Goal: Task Accomplishment & Management: Use online tool/utility

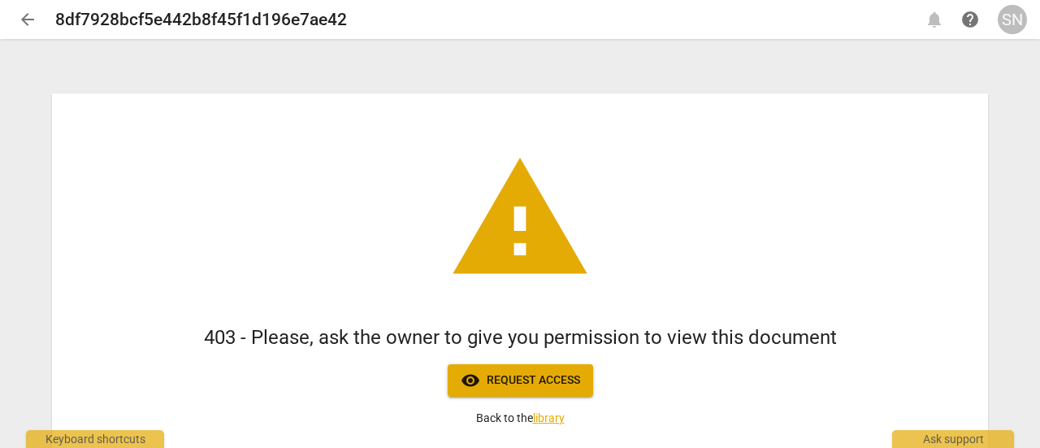
click at [1008, 24] on div "SN" at bounding box center [1012, 19] width 29 height 29
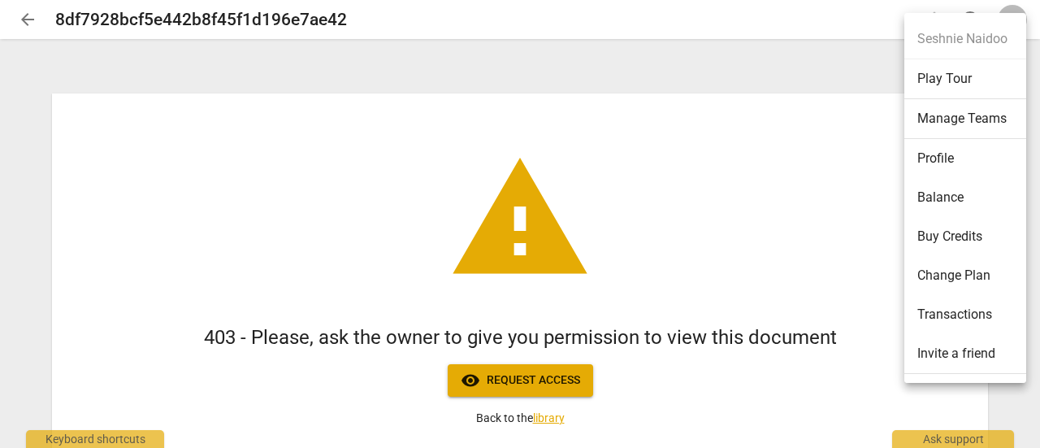
click at [967, 269] on li "Change Plan" at bounding box center [969, 275] width 128 height 39
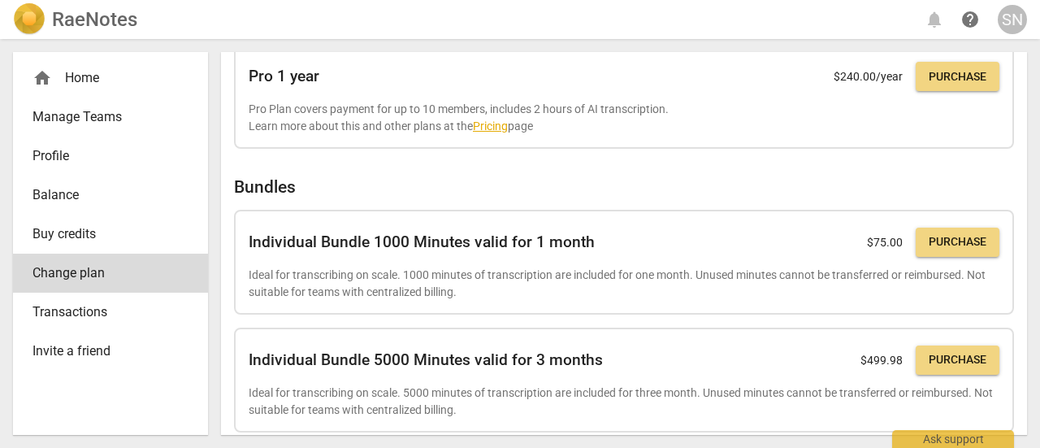
scroll to position [563, 0]
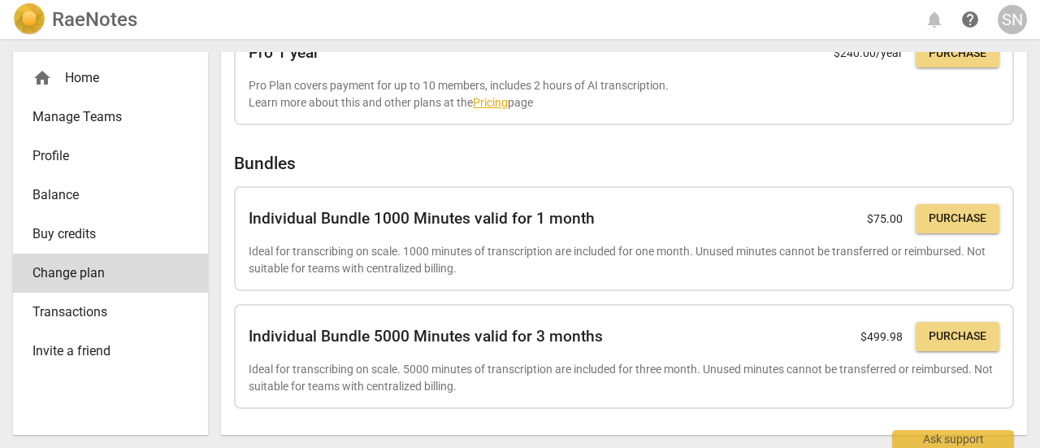
click at [957, 217] on span "Purchase" at bounding box center [958, 219] width 58 height 16
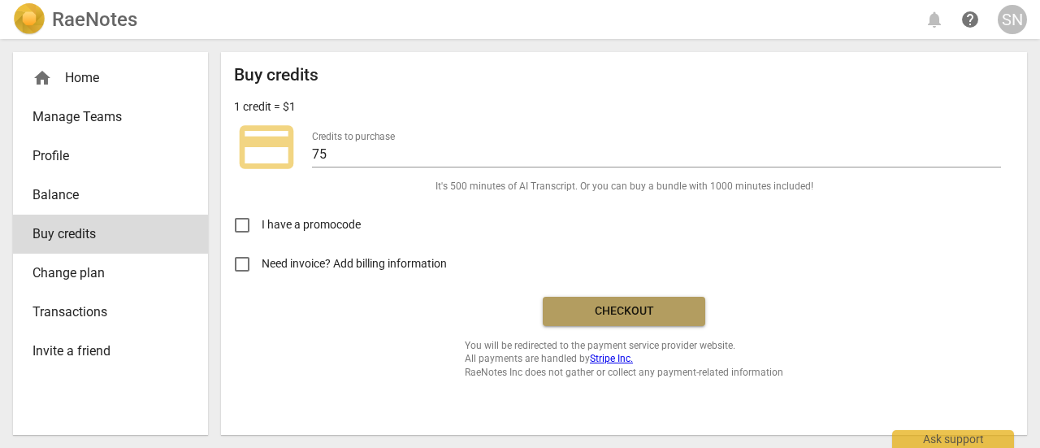
click at [658, 313] on span "Checkout" at bounding box center [624, 311] width 137 height 16
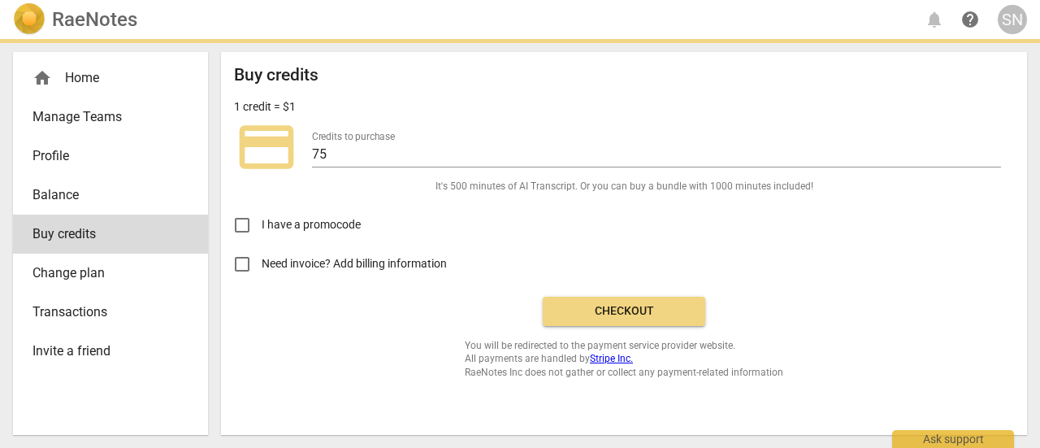
click at [636, 306] on span "Checkout" at bounding box center [624, 311] width 137 height 16
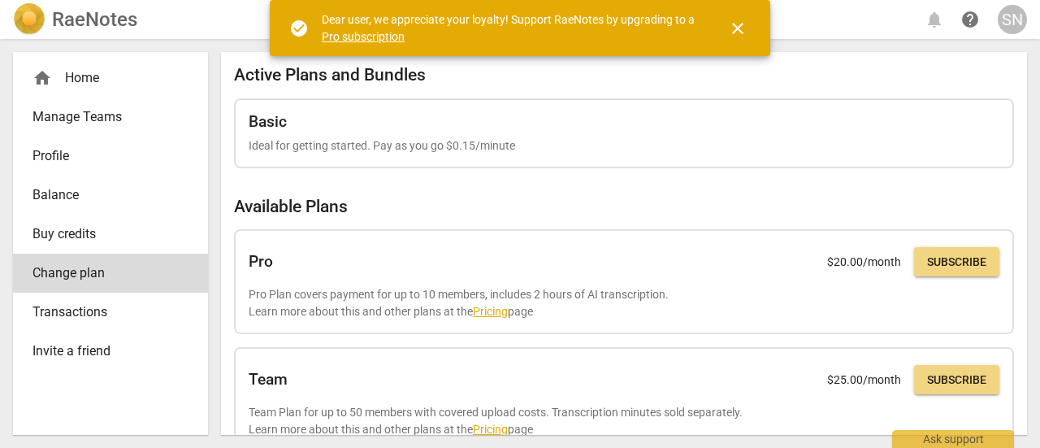
click at [737, 23] on span "close" at bounding box center [738, 29] width 20 height 20
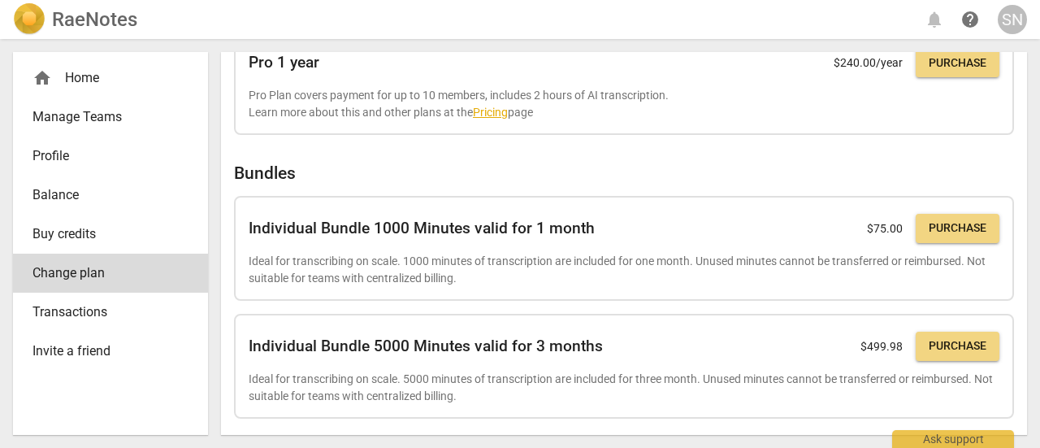
scroll to position [563, 0]
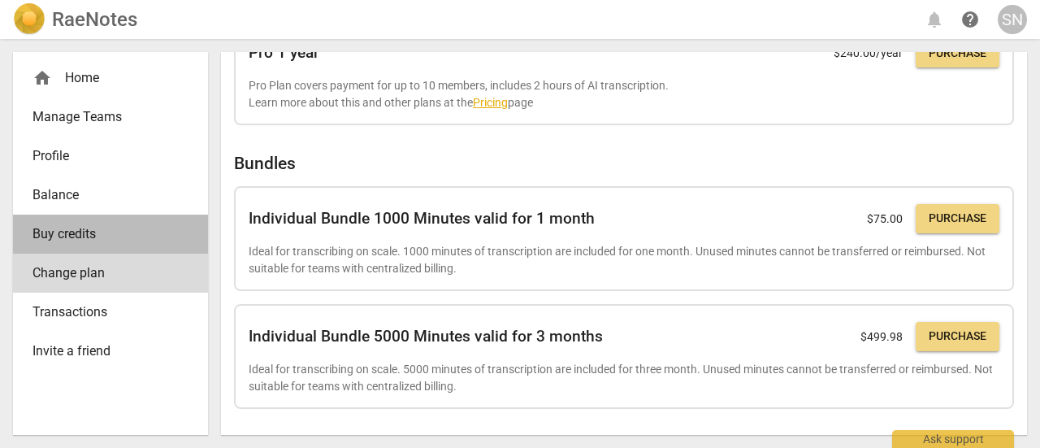
click at [67, 229] on span "Buy credits" at bounding box center [104, 234] width 143 height 20
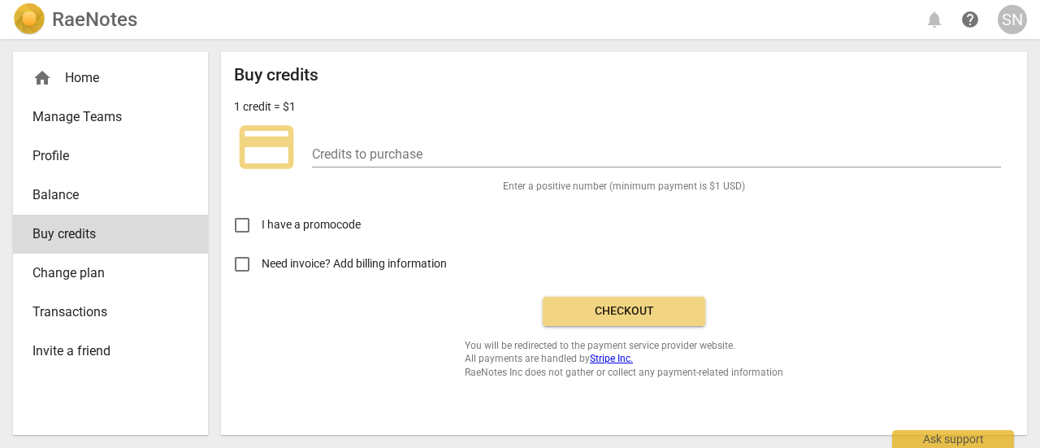
click at [67, 311] on span "Transactions" at bounding box center [104, 312] width 143 height 20
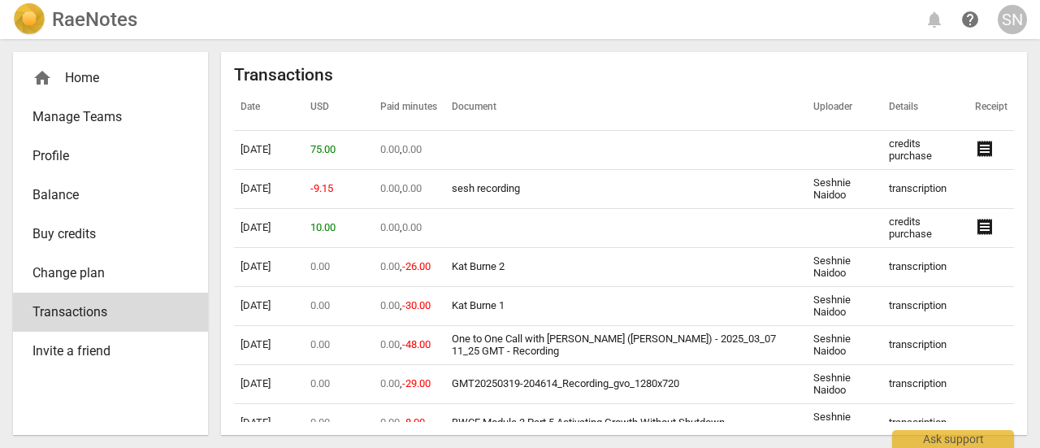
click at [50, 188] on span "Balance" at bounding box center [104, 195] width 143 height 20
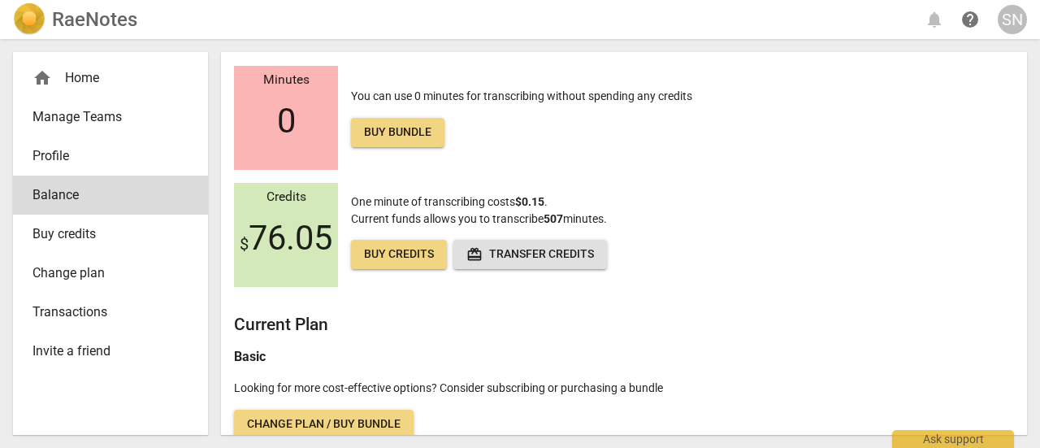
scroll to position [49, 0]
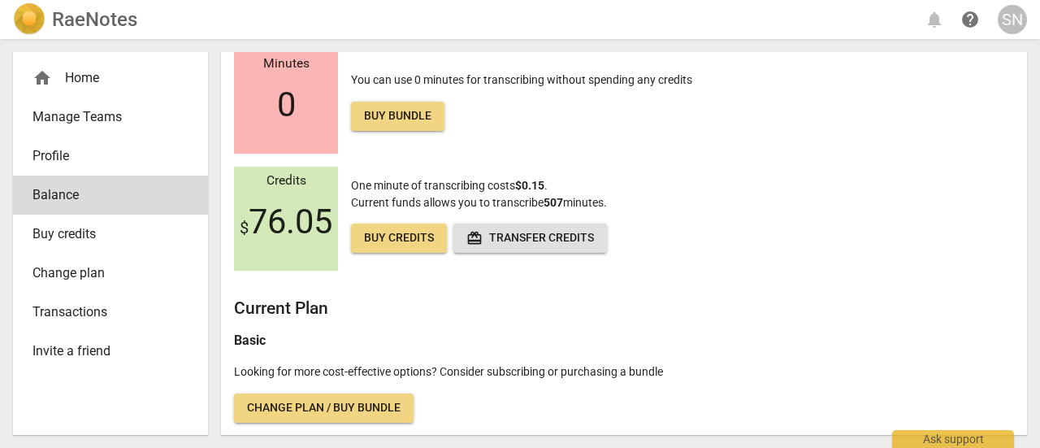
click at [329, 404] on span "Change plan / Buy bundle" at bounding box center [324, 408] width 154 height 16
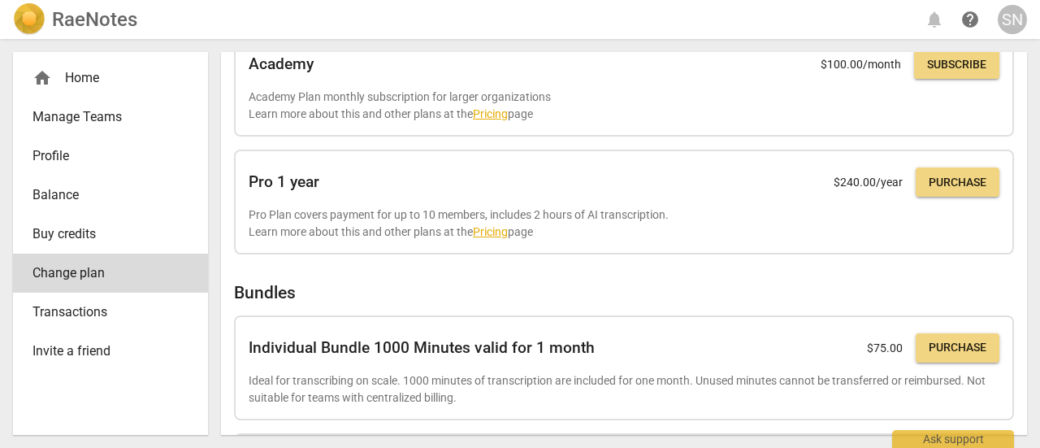
scroll to position [488, 0]
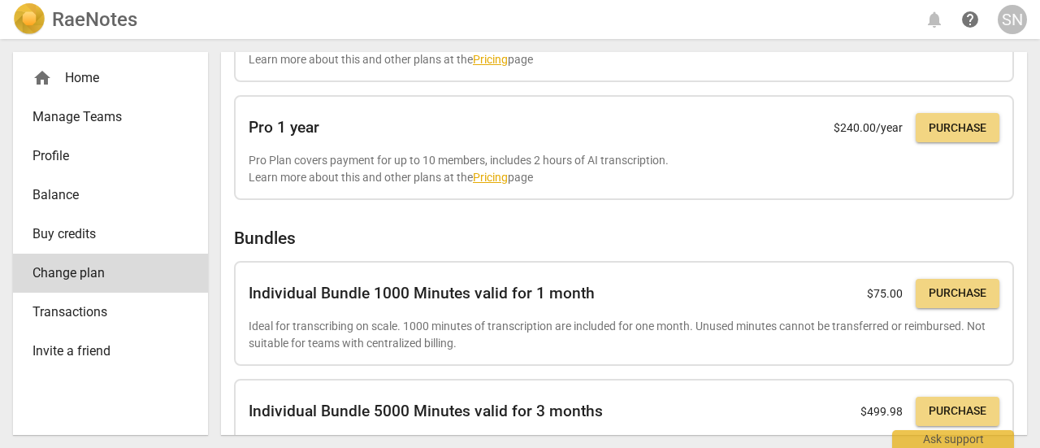
click at [941, 289] on span "Purchase" at bounding box center [958, 293] width 58 height 16
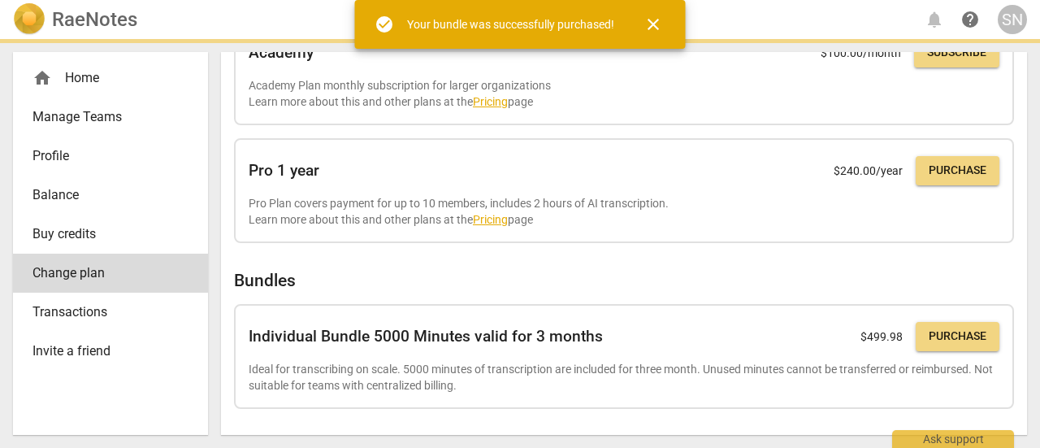
scroll to position [466, 0]
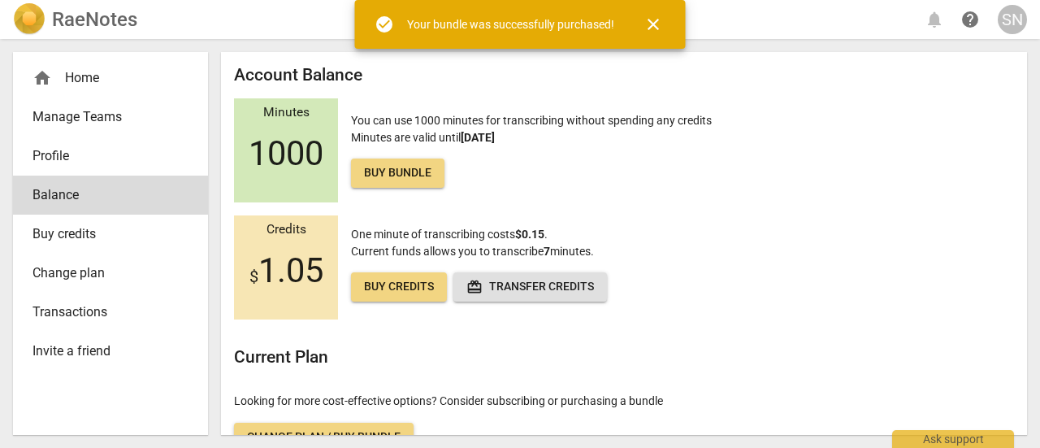
click at [652, 24] on span "close" at bounding box center [654, 25] width 20 height 20
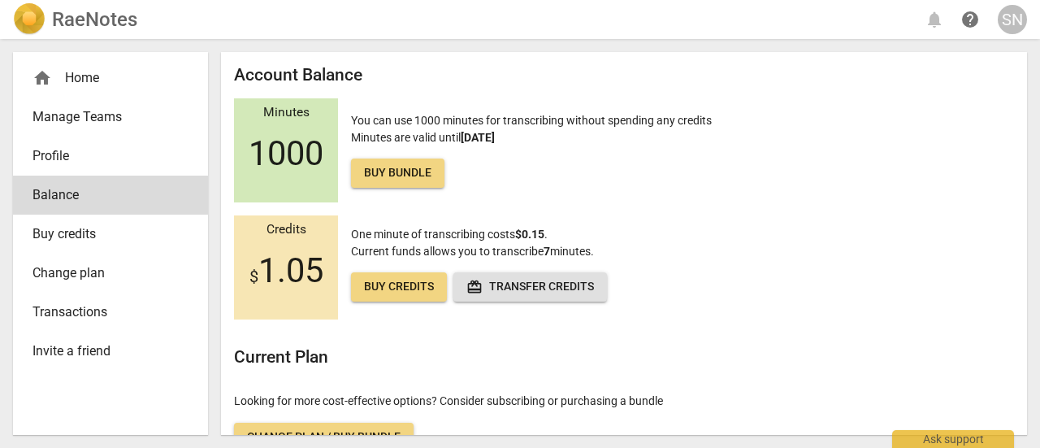
click at [76, 61] on div "home Home" at bounding box center [110, 78] width 195 height 39
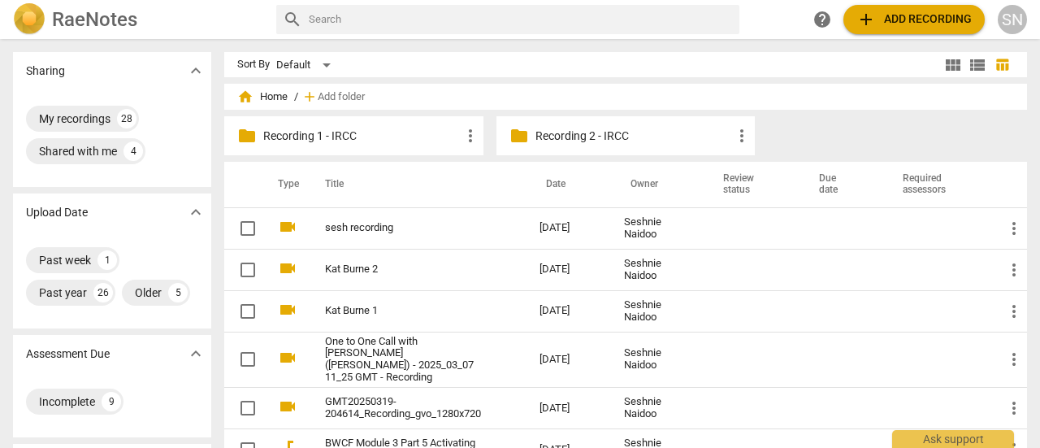
click at [888, 124] on div "folder Recording 1 - IRCC more_vert folder Recording 2 - IRCC more_vert" at bounding box center [632, 139] width 816 height 46
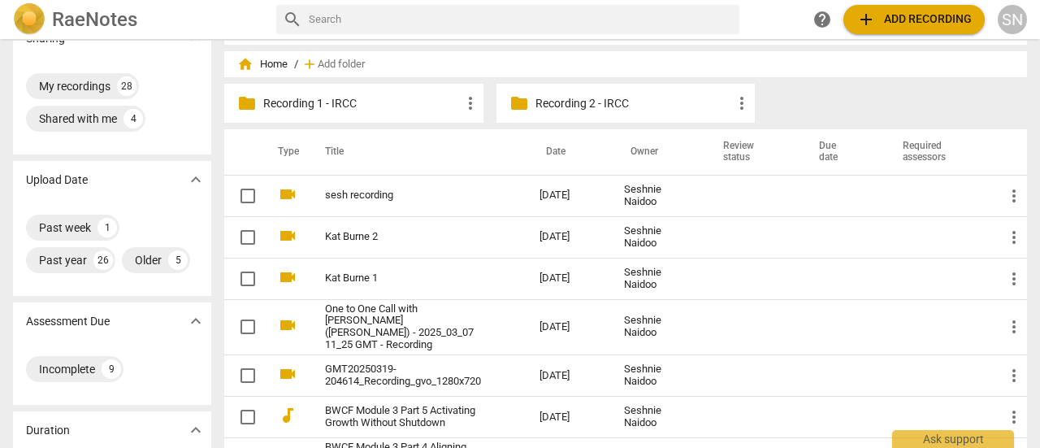
scroll to position [26, 0]
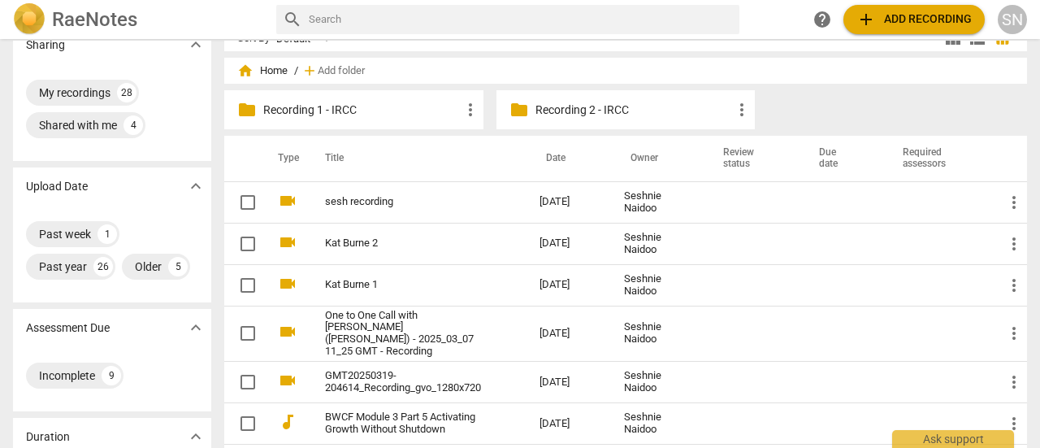
click at [914, 11] on span "add Add recording" at bounding box center [914, 20] width 115 height 20
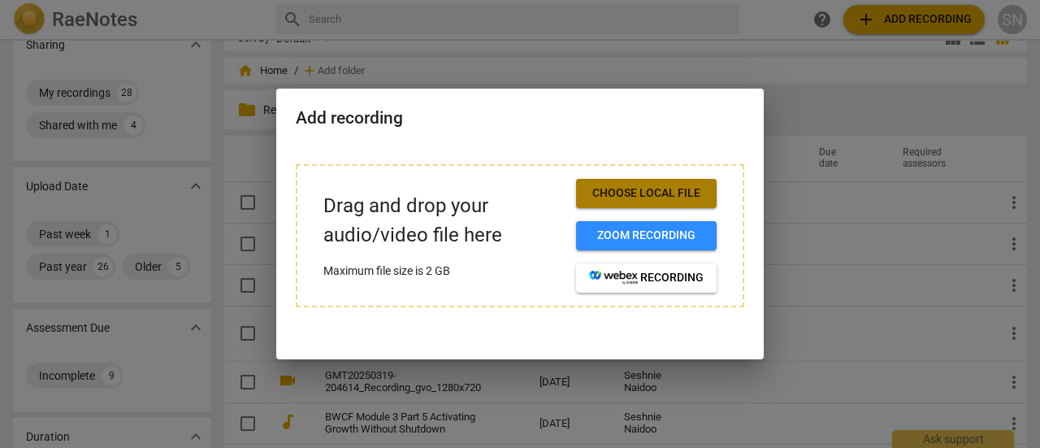
click at [626, 186] on span "Choose local file" at bounding box center [646, 193] width 115 height 16
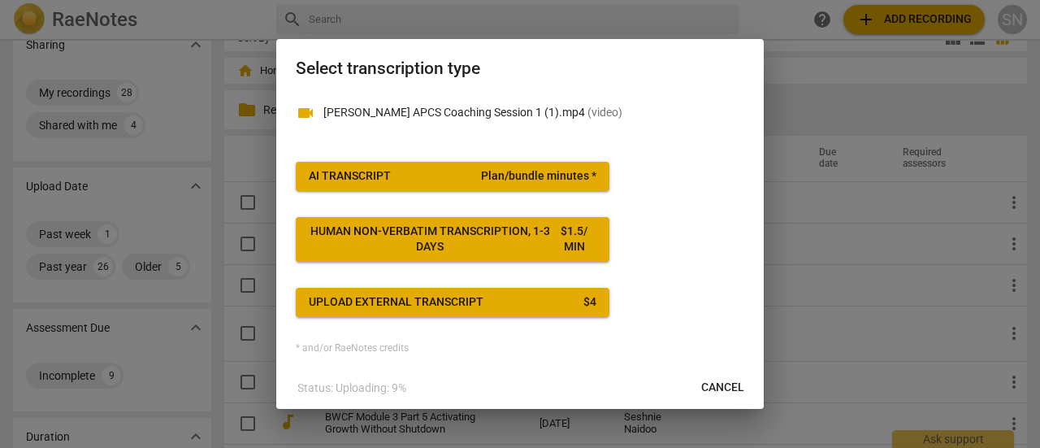
scroll to position [18, 0]
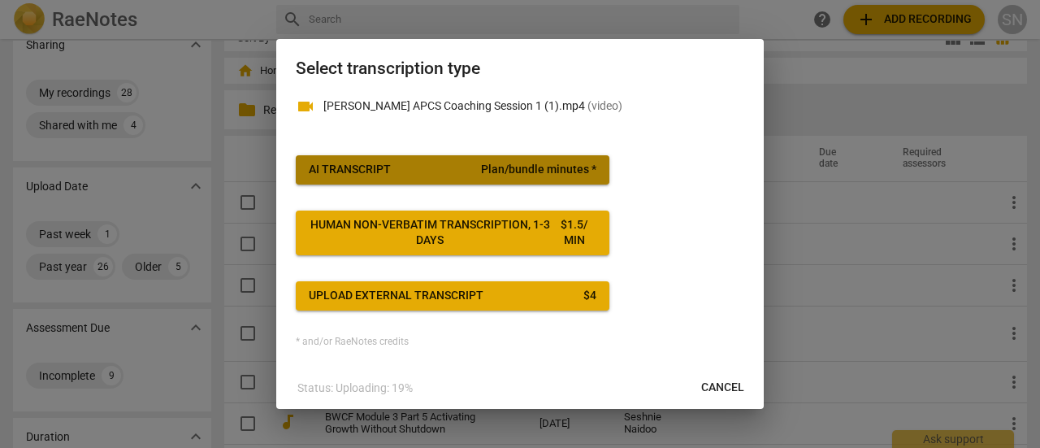
click at [475, 165] on span "AI Transcript Plan/bundle minutes *" at bounding box center [453, 170] width 288 height 16
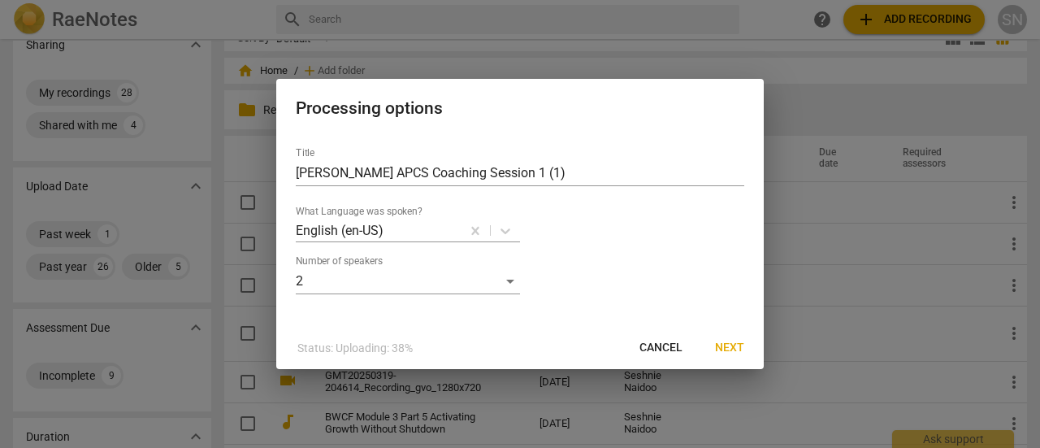
click at [727, 337] on button "Next" at bounding box center [729, 347] width 55 height 29
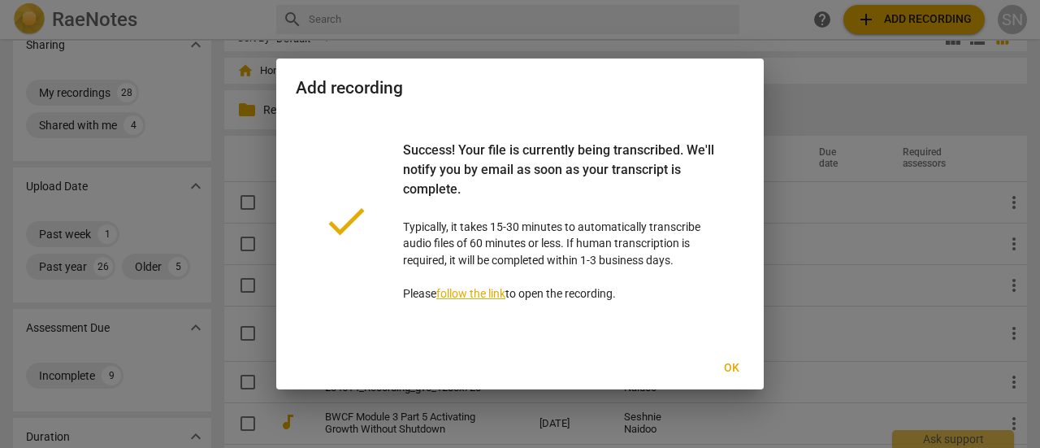
click at [486, 297] on link "follow the link" at bounding box center [471, 293] width 69 height 13
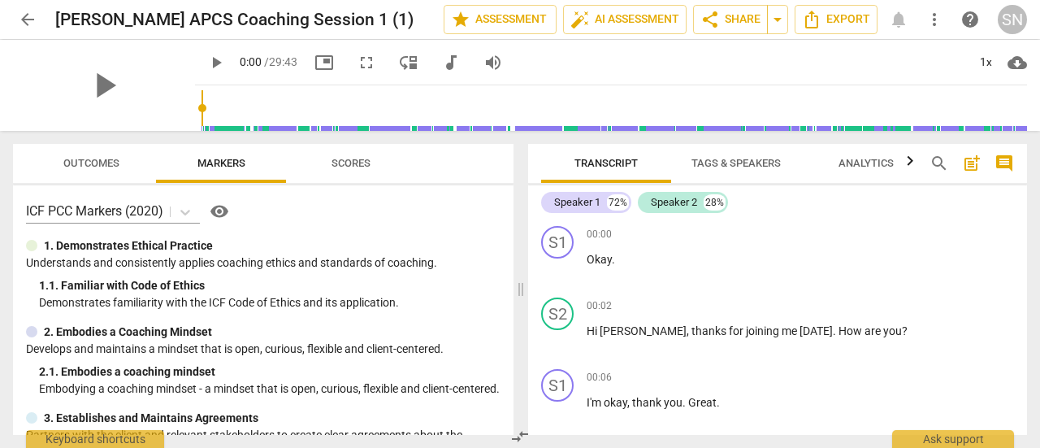
click at [83, 84] on span "play_arrow" at bounding box center [104, 85] width 42 height 42
click at [0, 0] on span "pause" at bounding box center [0, 0] width 0 height 0
type input "2"
click at [680, 201] on div "Speaker 2" at bounding box center [674, 202] width 46 height 16
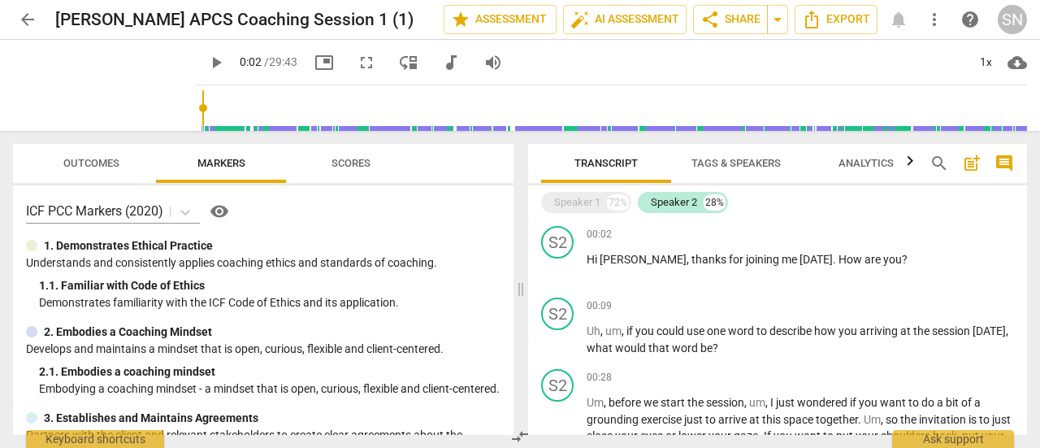
click at [692, 204] on div "Speaker 2" at bounding box center [674, 202] width 46 height 16
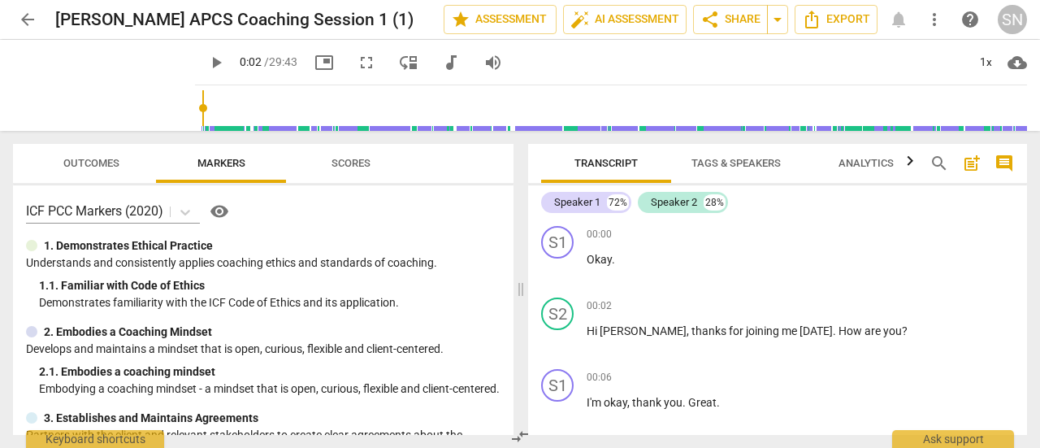
click at [692, 204] on div "Speaker 2" at bounding box center [674, 202] width 46 height 16
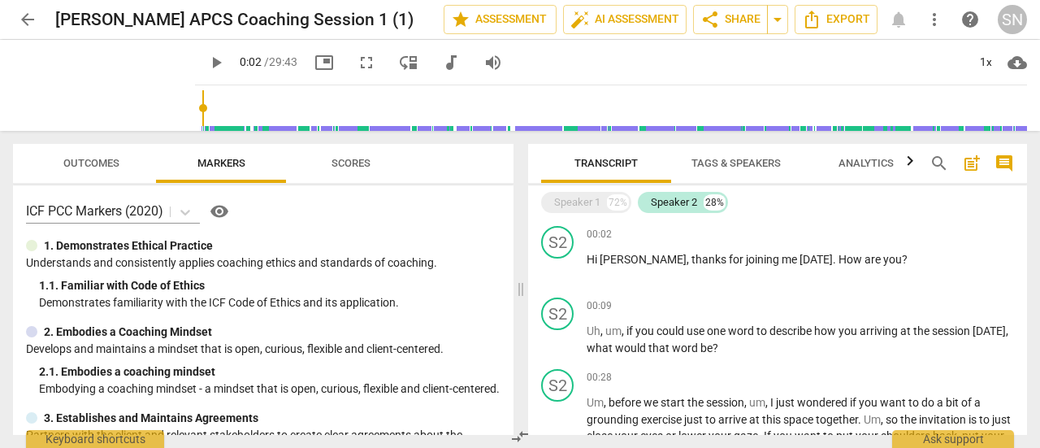
drag, startPoint x: 686, startPoint y: 200, endPoint x: 662, endPoint y: 206, distance: 25.0
click at [662, 207] on div "Speaker 2" at bounding box center [674, 202] width 46 height 16
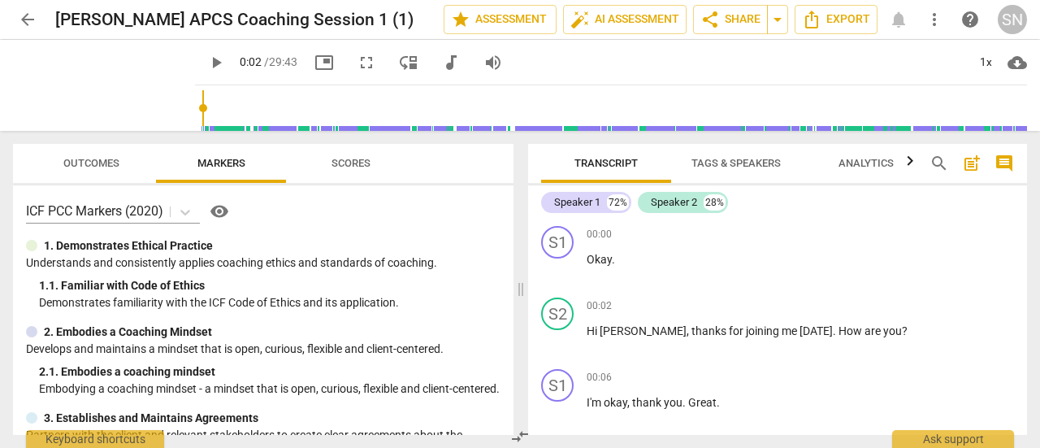
click at [548, 309] on div "S2" at bounding box center [557, 314] width 33 height 33
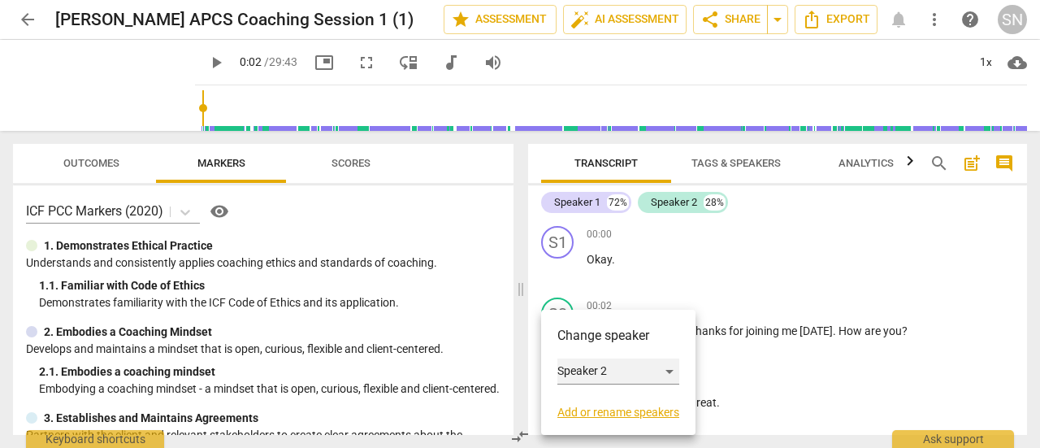
click at [628, 370] on div "Speaker 2" at bounding box center [619, 371] width 122 height 26
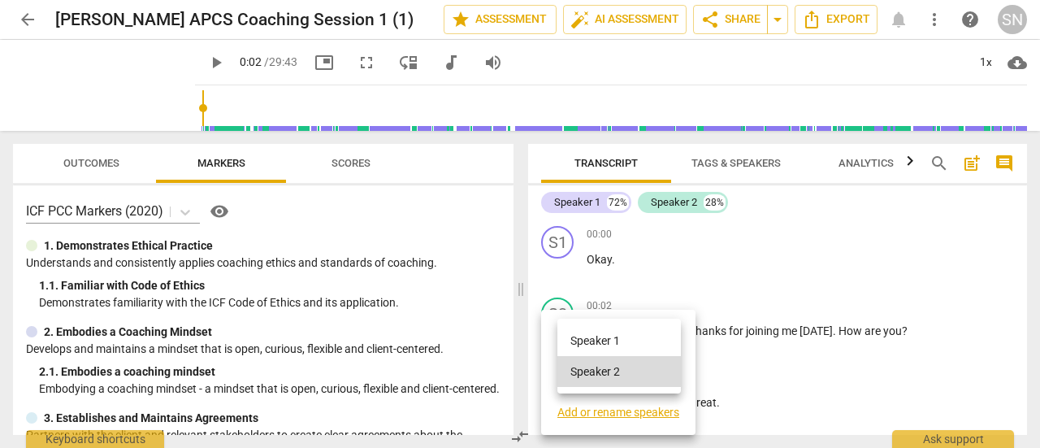
click at [591, 374] on li "Speaker 2" at bounding box center [620, 371] width 124 height 31
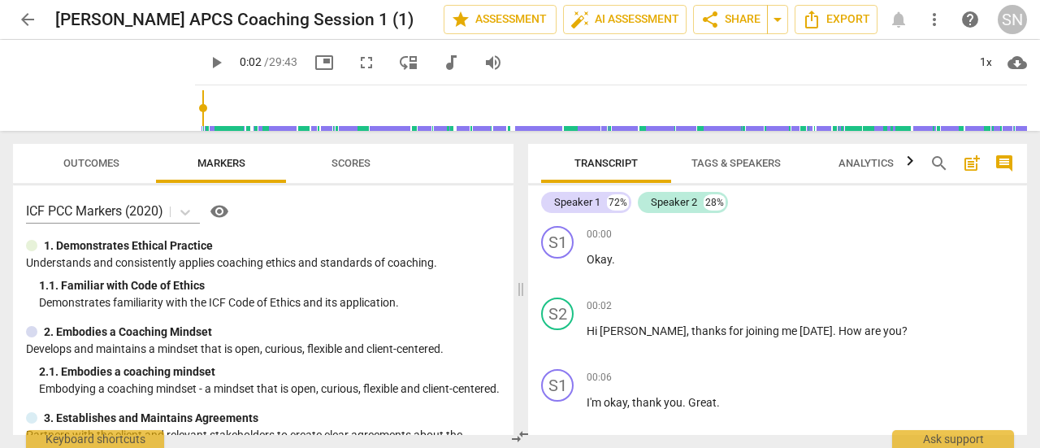
click at [567, 317] on div "S2" at bounding box center [557, 314] width 33 height 33
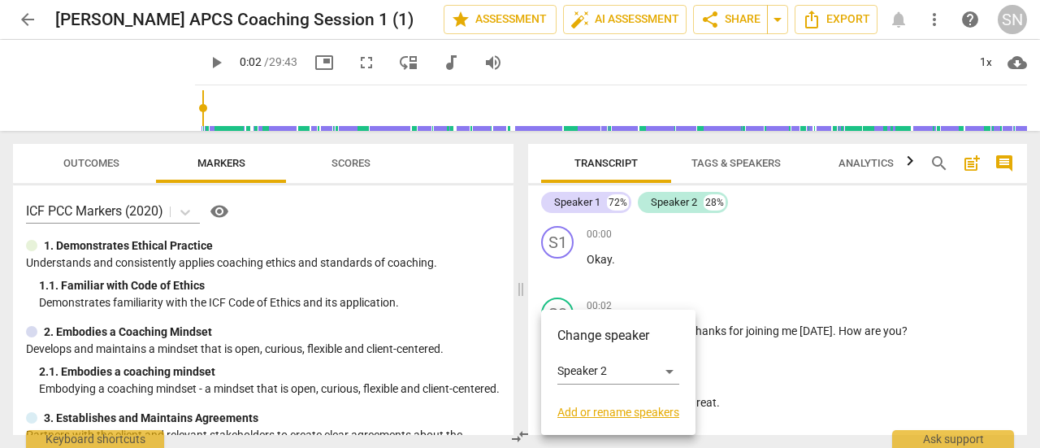
click at [615, 407] on link "Add or rename speakers" at bounding box center [619, 412] width 122 height 13
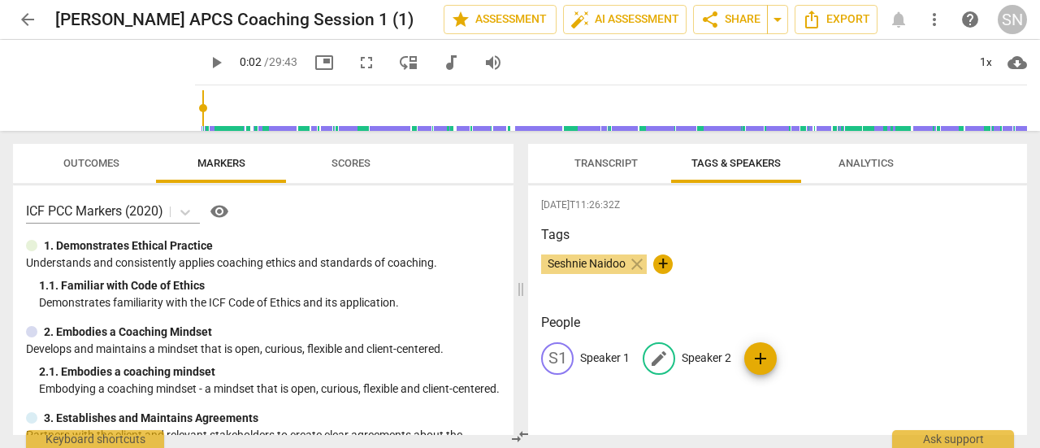
click at [709, 357] on p "Speaker 2" at bounding box center [707, 358] width 50 height 17
type input "Coach"
click at [621, 352] on p "Speaker 1" at bounding box center [605, 358] width 50 height 17
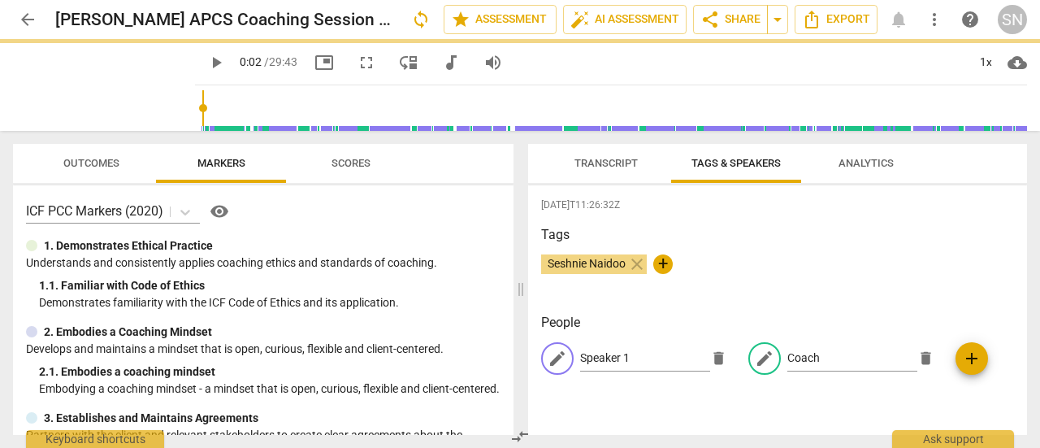
click at [553, 354] on span "edit" at bounding box center [558, 359] width 20 height 20
click at [637, 359] on div "edit Speaker 1 delete edit Coach delete add" at bounding box center [777, 365] width 473 height 46
drag, startPoint x: 637, startPoint y: 359, endPoint x: 567, endPoint y: 352, distance: 70.3
click at [567, 352] on div "edit" at bounding box center [557, 358] width 33 height 33
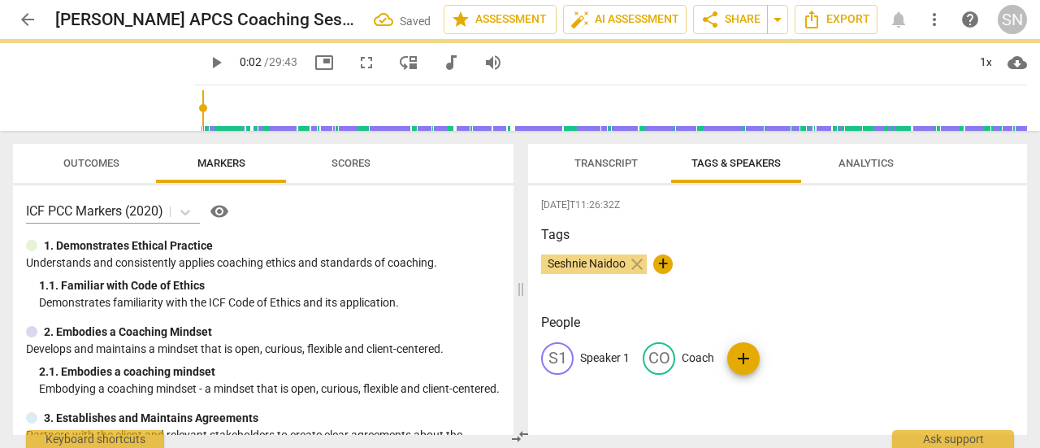
drag, startPoint x: 567, startPoint y: 352, endPoint x: 602, endPoint y: 359, distance: 34.9
click at [602, 359] on p "Speaker 1" at bounding box center [605, 358] width 50 height 17
type input "2"
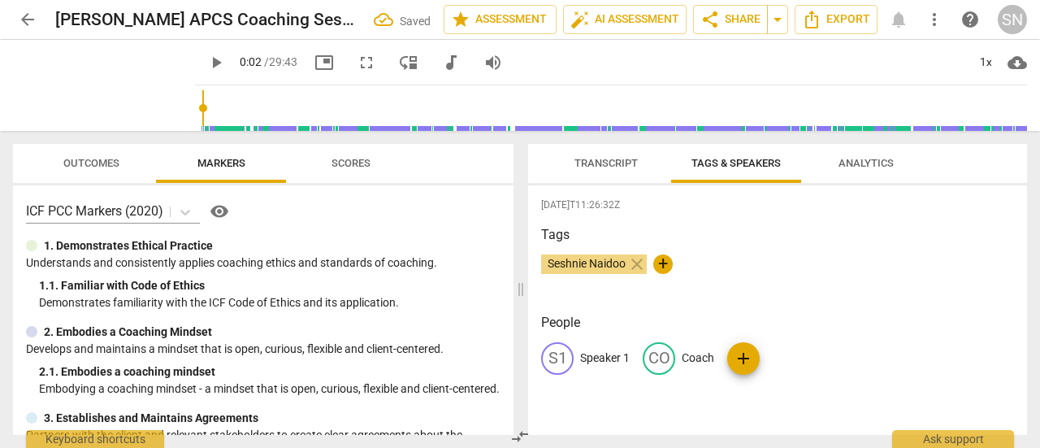
click at [602, 359] on p "Speaker 1" at bounding box center [605, 358] width 50 height 17
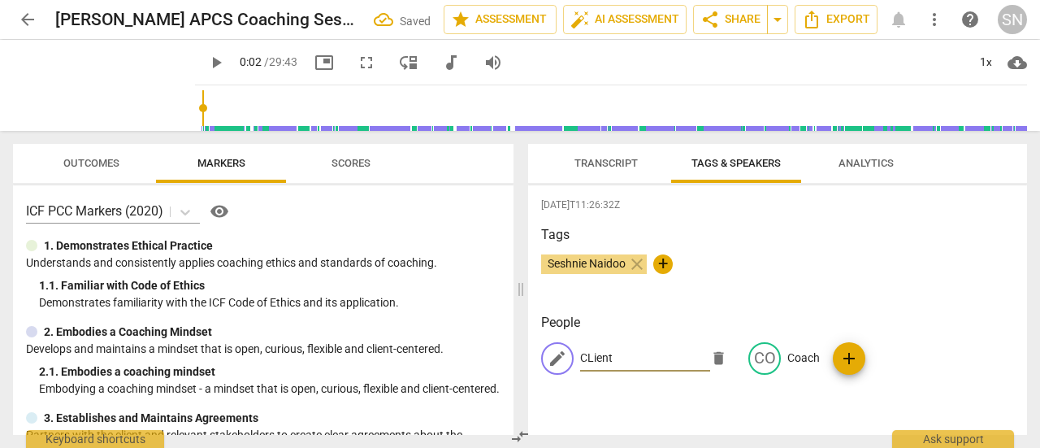
type input "CLient"
click at [972, 284] on div "Seshnie Naidoo close +" at bounding box center [777, 270] width 473 height 33
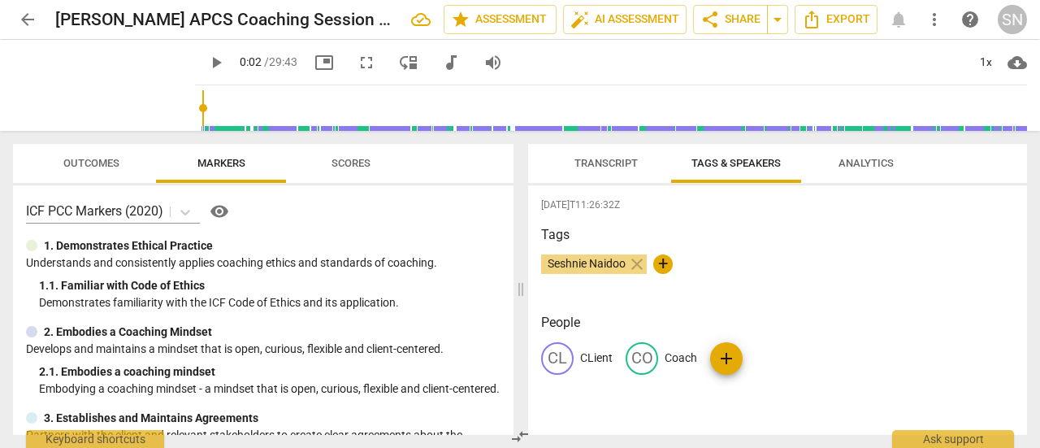
click at [839, 19] on span "Export" at bounding box center [836, 20] width 68 height 20
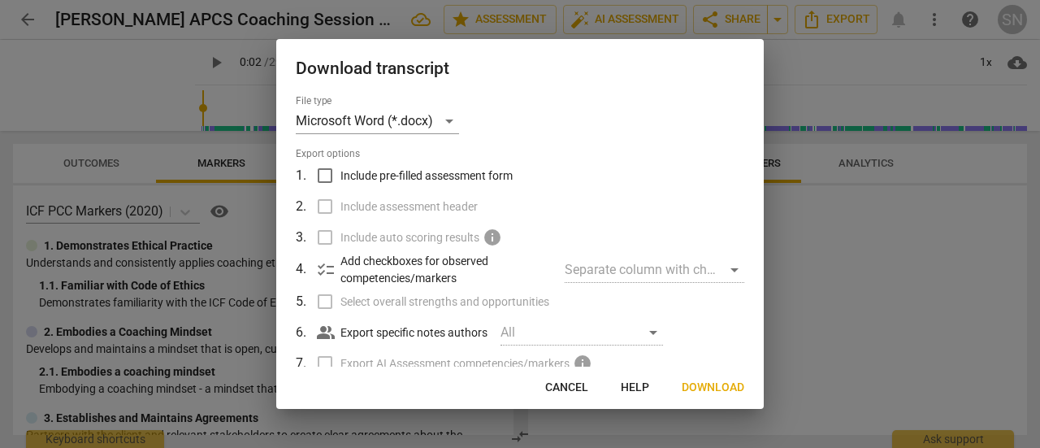
scroll to position [167, 0]
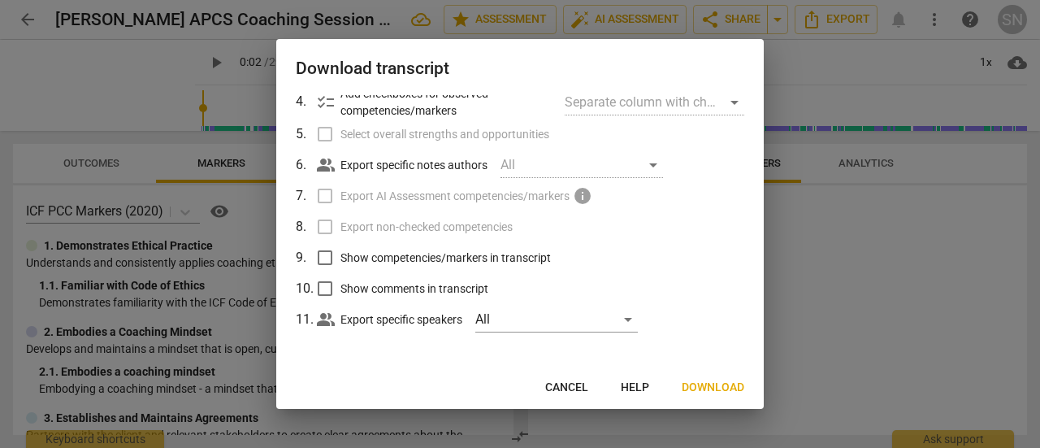
click at [723, 396] on span "Download" at bounding box center [713, 388] width 63 height 16
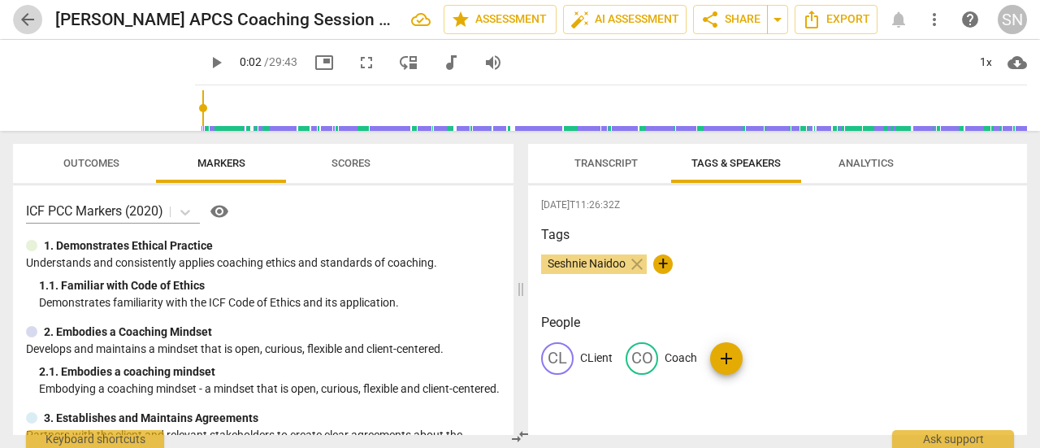
click at [28, 10] on span "arrow_back" at bounding box center [28, 20] width 20 height 20
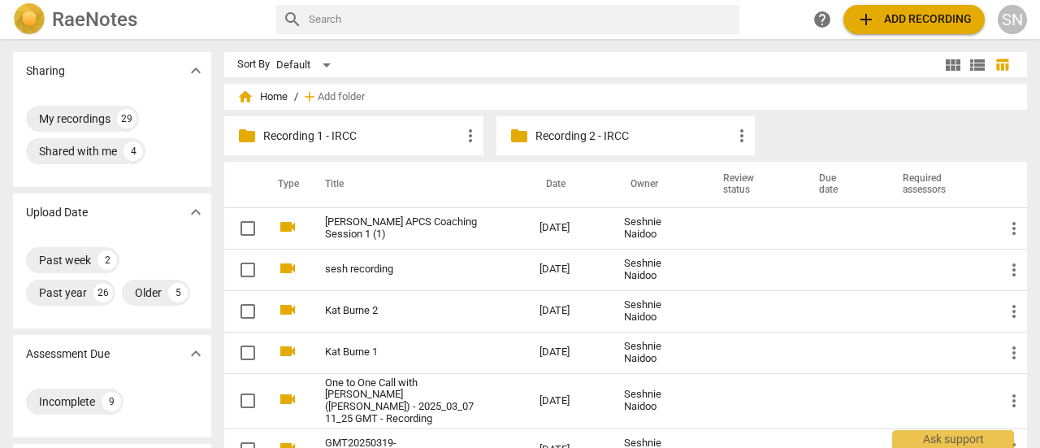
click at [915, 12] on span "add Add recording" at bounding box center [914, 20] width 115 height 20
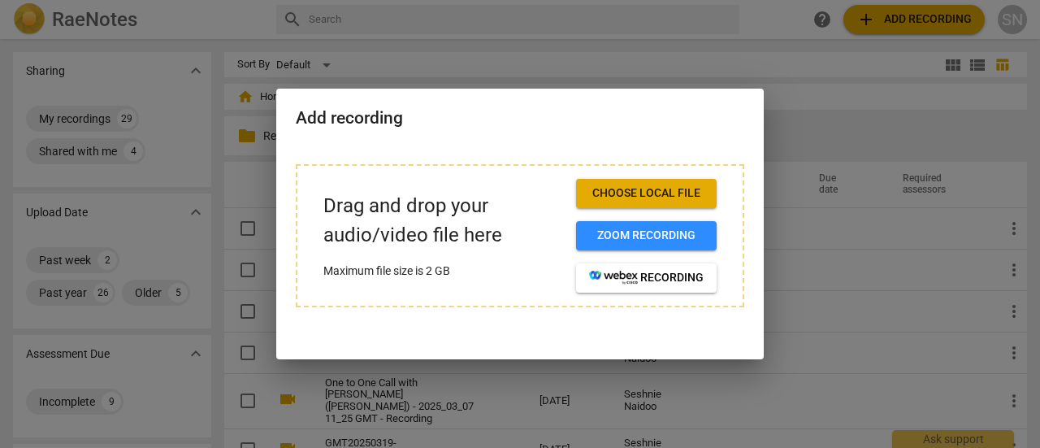
click at [678, 192] on span "Choose local file" at bounding box center [646, 193] width 115 height 16
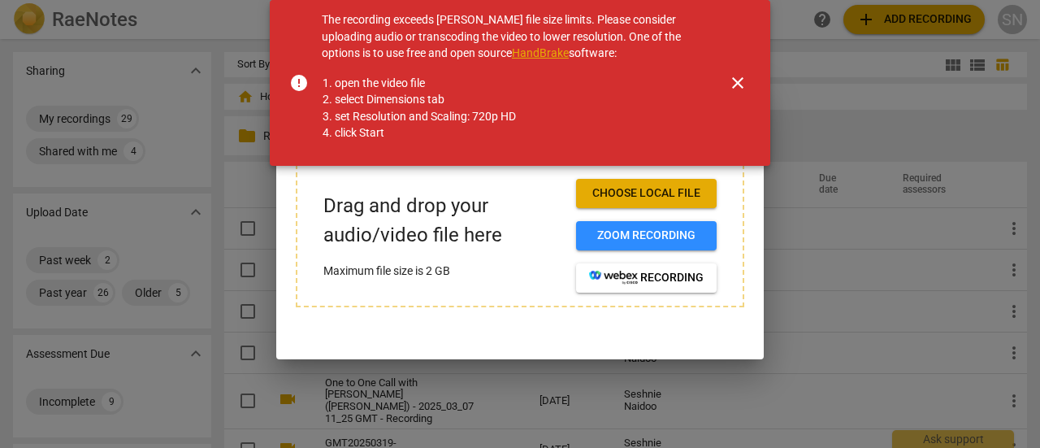
click at [740, 74] on span "close" at bounding box center [738, 83] width 20 height 20
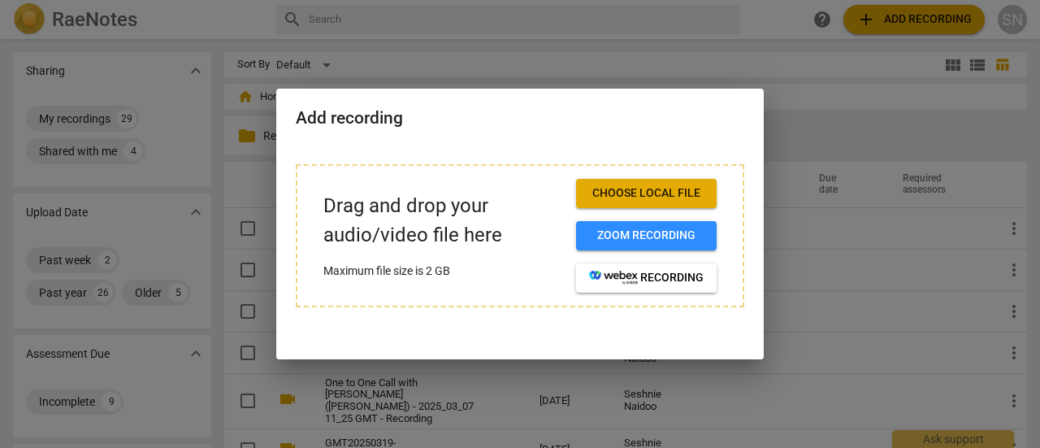
click at [632, 185] on span "Choose local file" at bounding box center [646, 193] width 115 height 16
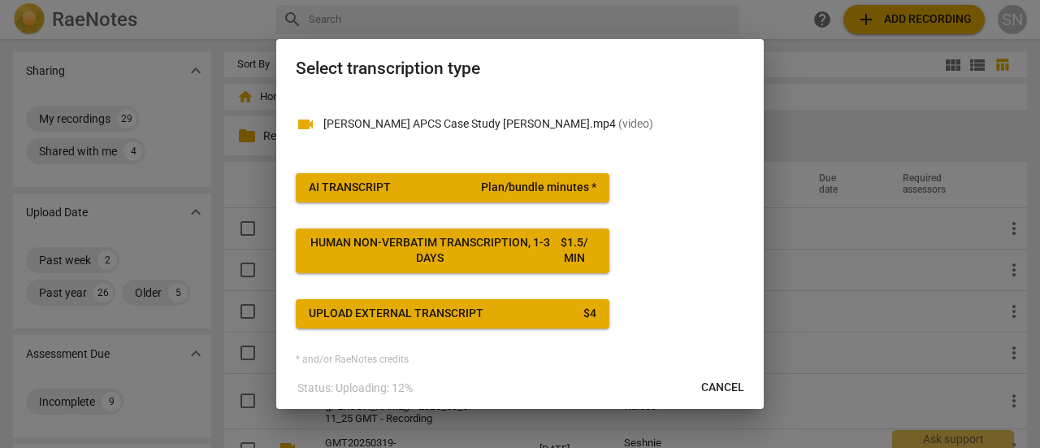
scroll to position [18, 0]
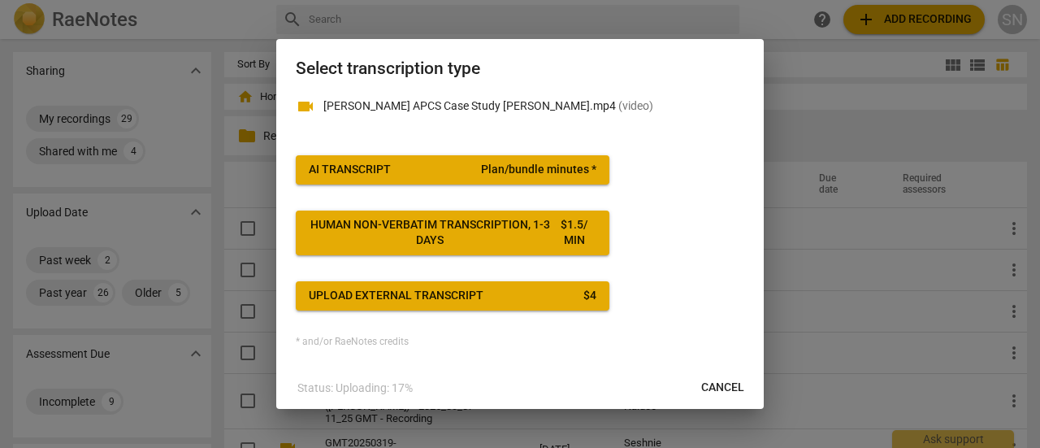
click at [527, 167] on span "Plan/bundle minutes *" at bounding box center [538, 170] width 115 height 16
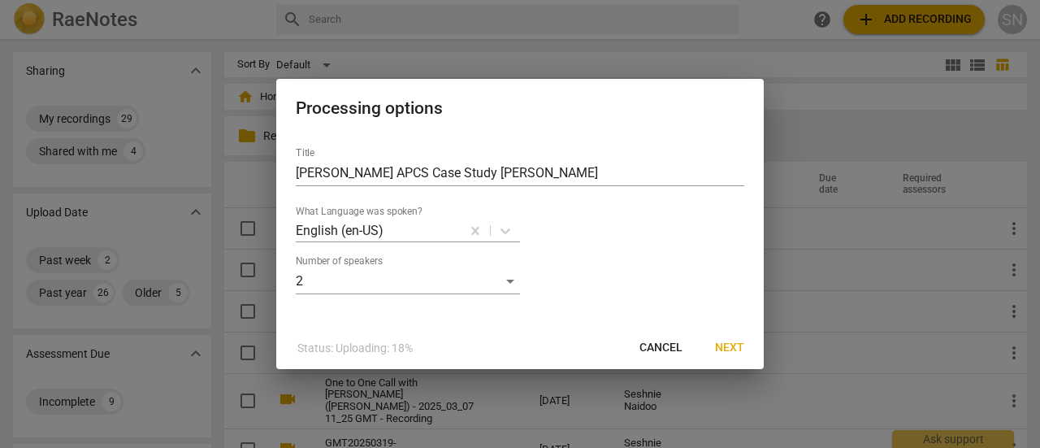
scroll to position [0, 0]
click at [741, 344] on span "Next" at bounding box center [729, 348] width 29 height 16
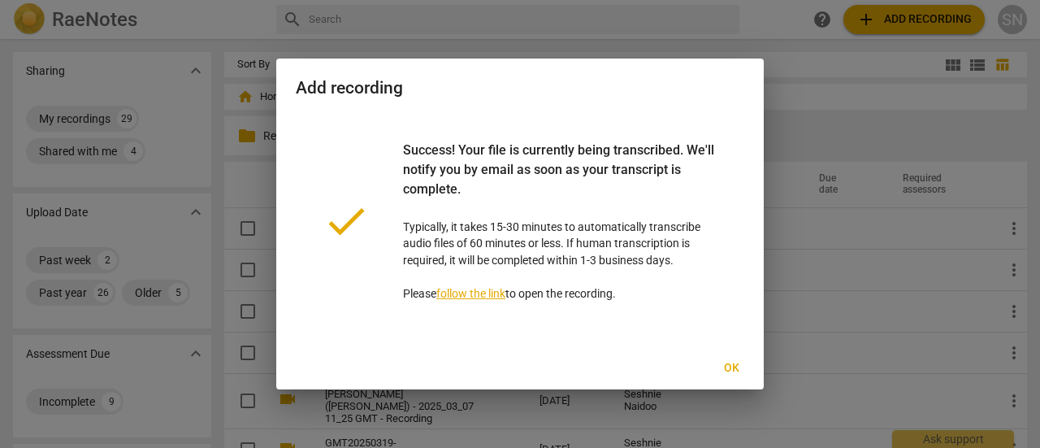
click at [735, 367] on span "Ok" at bounding box center [732, 368] width 26 height 16
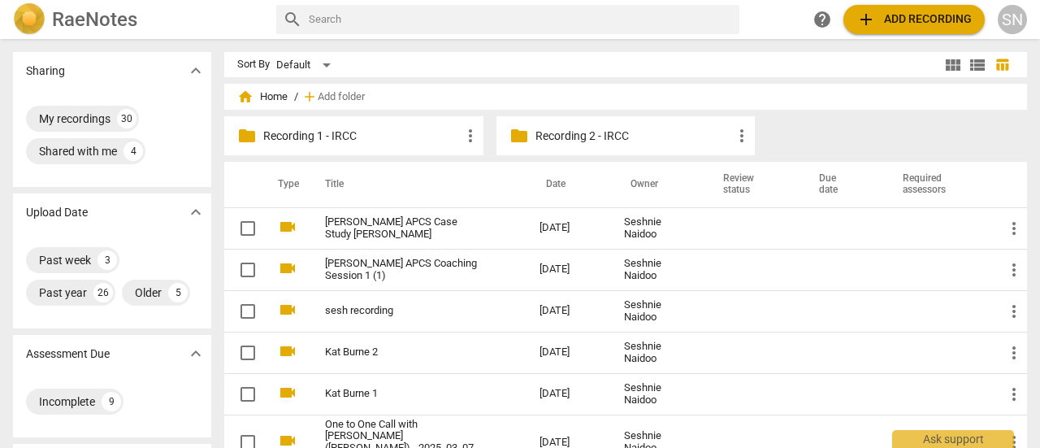
click at [369, 228] on link "[PERSON_NAME] APCS Case Study [PERSON_NAME]" at bounding box center [403, 228] width 156 height 24
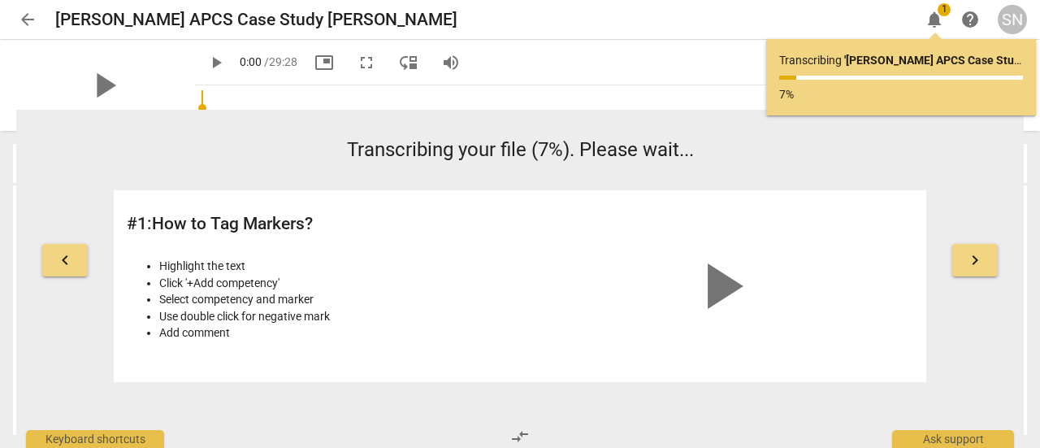
click at [28, 16] on span "arrow_back" at bounding box center [28, 20] width 20 height 20
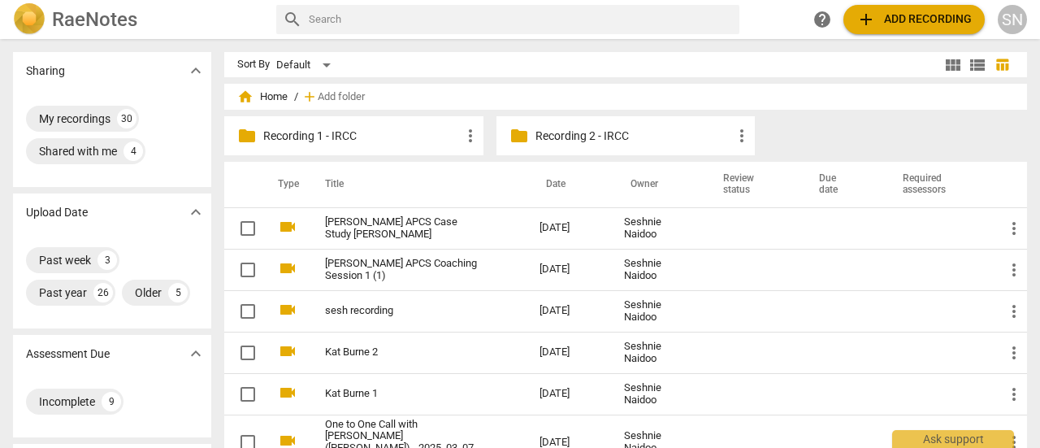
click at [884, 15] on span "add Add recording" at bounding box center [914, 20] width 115 height 20
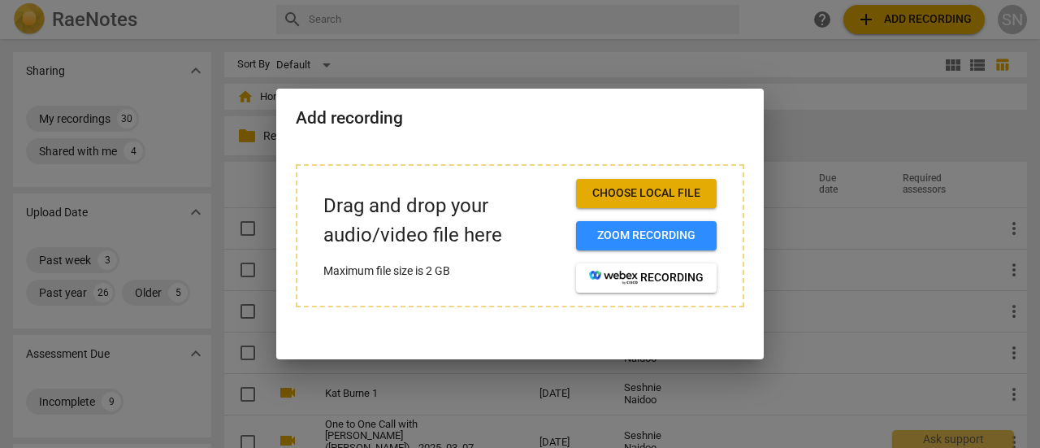
click at [669, 192] on span "Choose local file" at bounding box center [646, 193] width 115 height 16
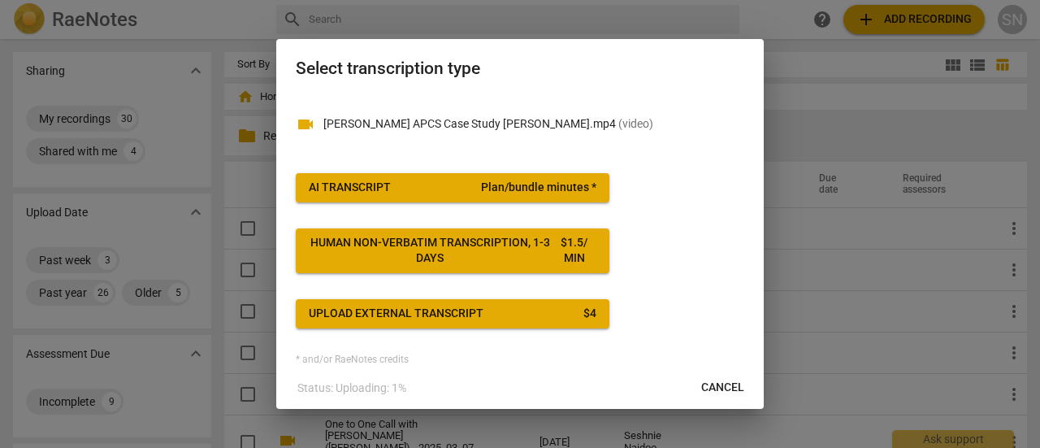
click at [564, 195] on button "AI Transcript Plan/bundle minutes *" at bounding box center [453, 187] width 314 height 29
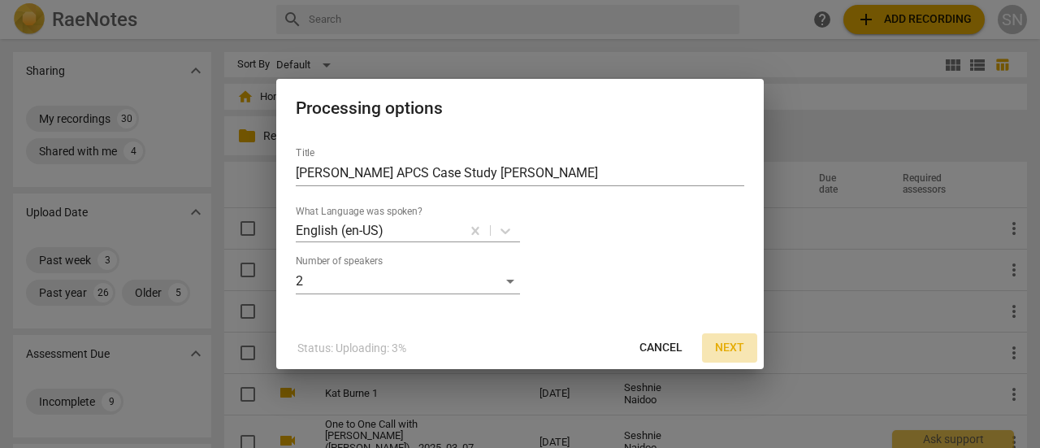
click at [725, 341] on span "Next" at bounding box center [729, 348] width 29 height 16
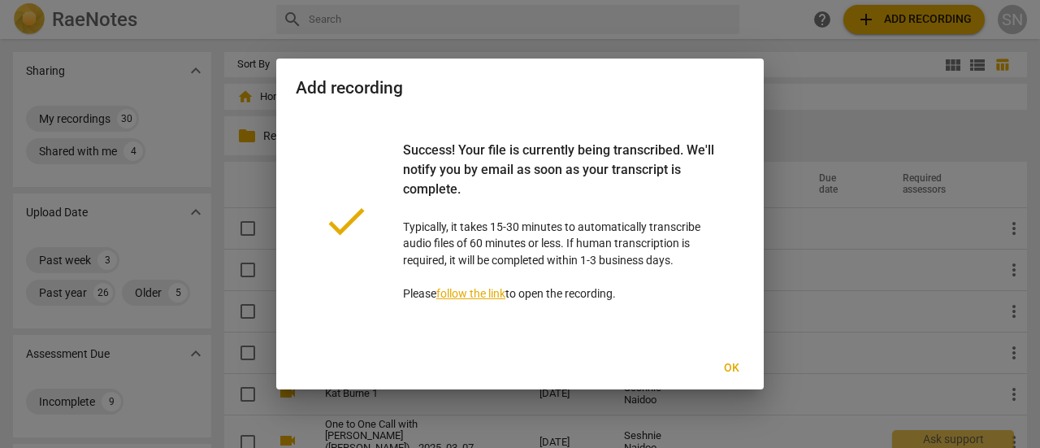
click at [727, 366] on span "Ok" at bounding box center [732, 368] width 26 height 16
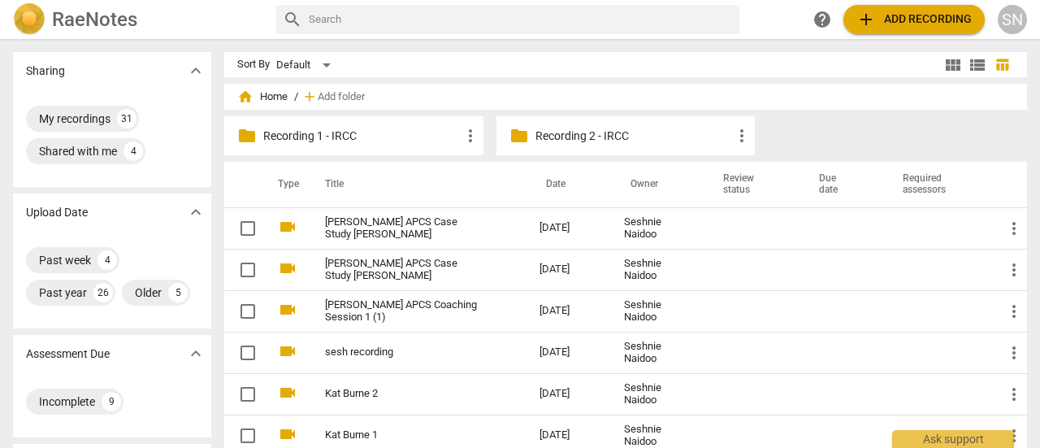
click at [441, 225] on link "[PERSON_NAME] APCS Case Study [PERSON_NAME]" at bounding box center [403, 228] width 156 height 24
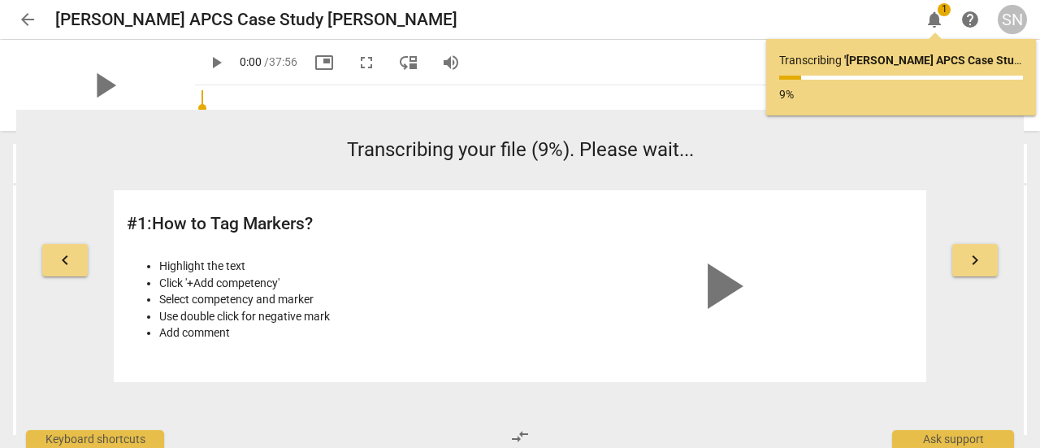
click at [29, 17] on span "arrow_back" at bounding box center [28, 20] width 20 height 20
click at [28, 18] on span "arrow_back" at bounding box center [28, 20] width 20 height 20
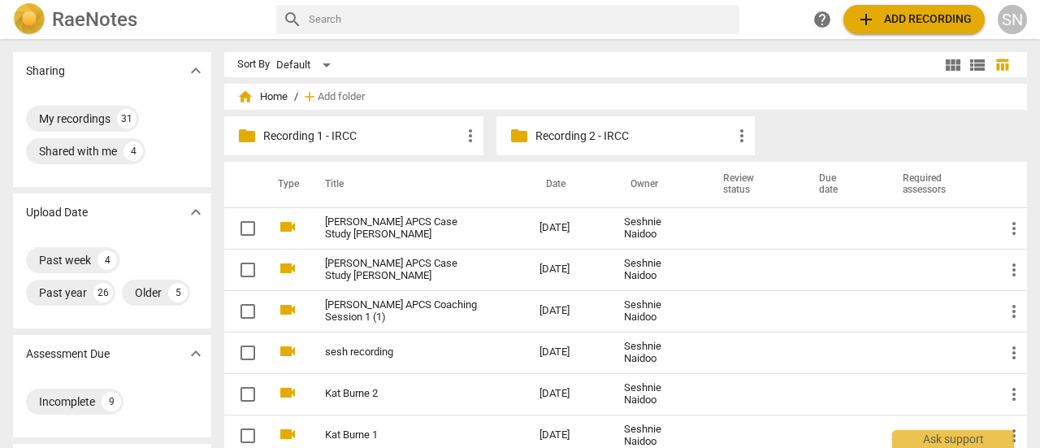
click at [26, 6] on img at bounding box center [29, 19] width 33 height 33
click at [903, 16] on span "add Add recording" at bounding box center [914, 20] width 115 height 20
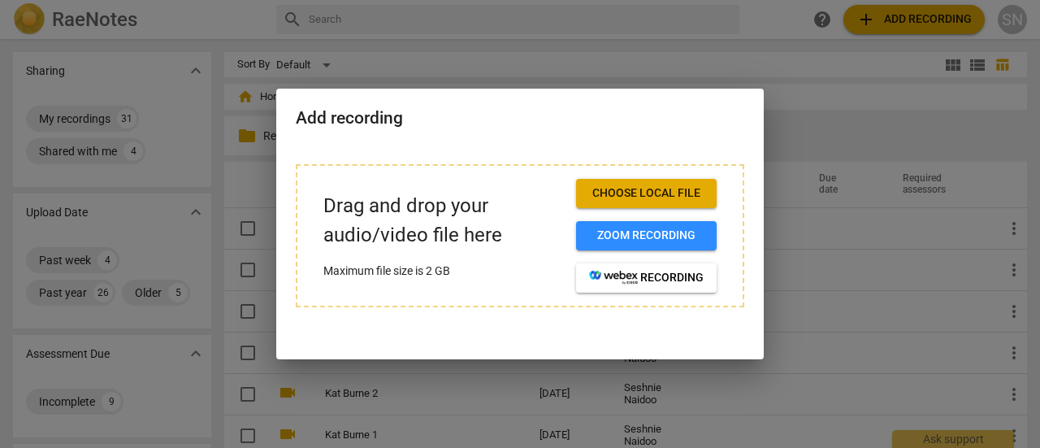
click at [633, 284] on image "button" at bounding box center [613, 278] width 49 height 14
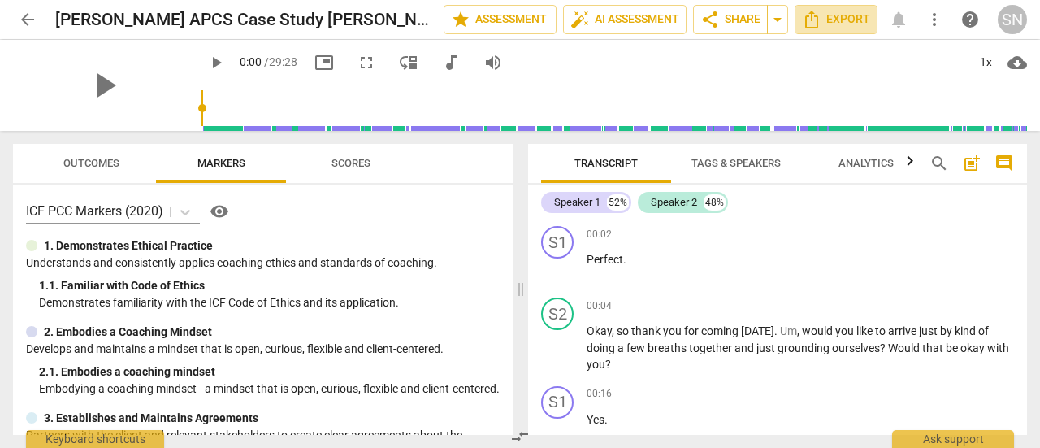
click at [834, 14] on span "Export" at bounding box center [836, 20] width 68 height 20
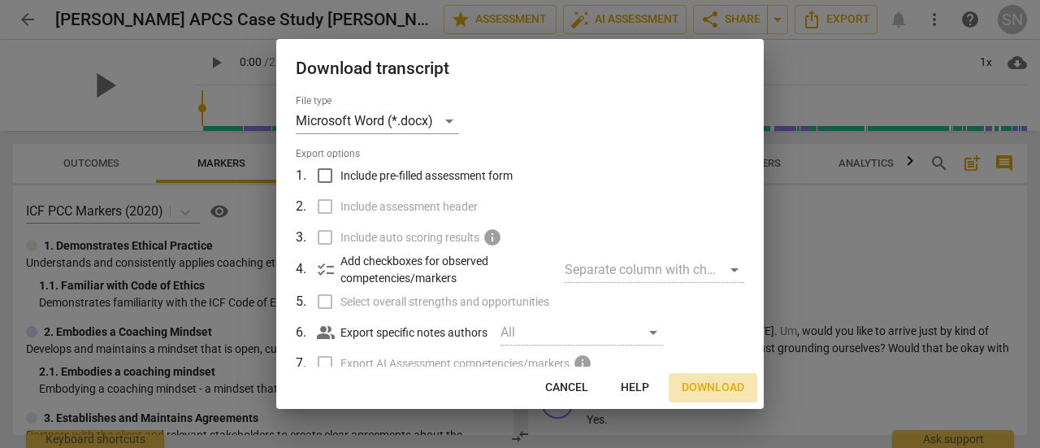
click at [710, 388] on span "Download" at bounding box center [713, 388] width 63 height 16
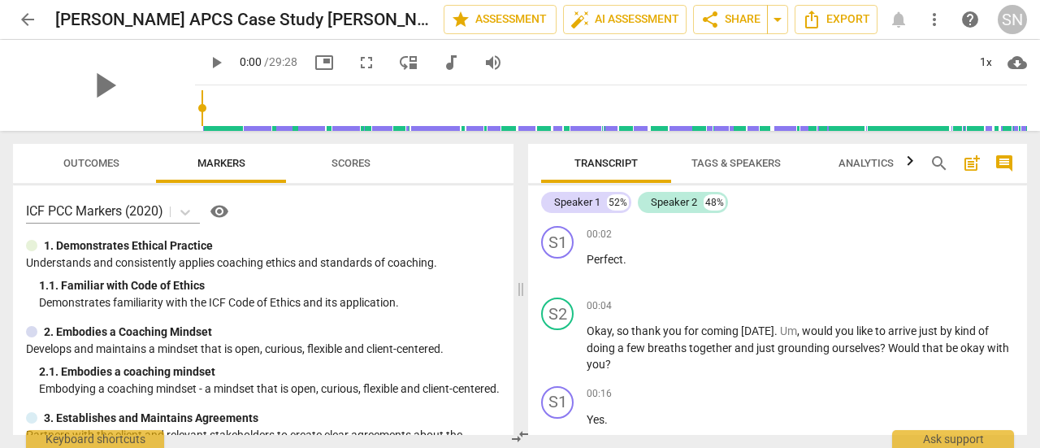
click at [561, 308] on div "S2" at bounding box center [557, 314] width 33 height 33
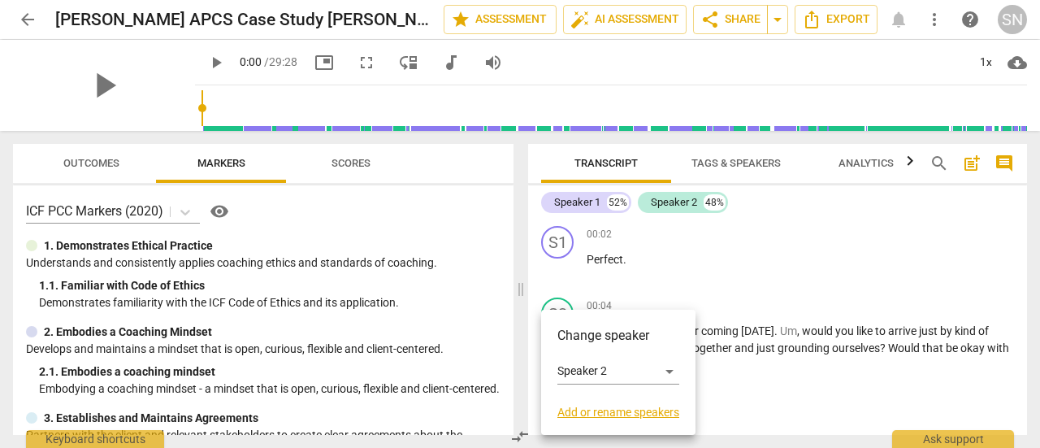
click at [624, 412] on link "Add or rename speakers" at bounding box center [619, 412] width 122 height 13
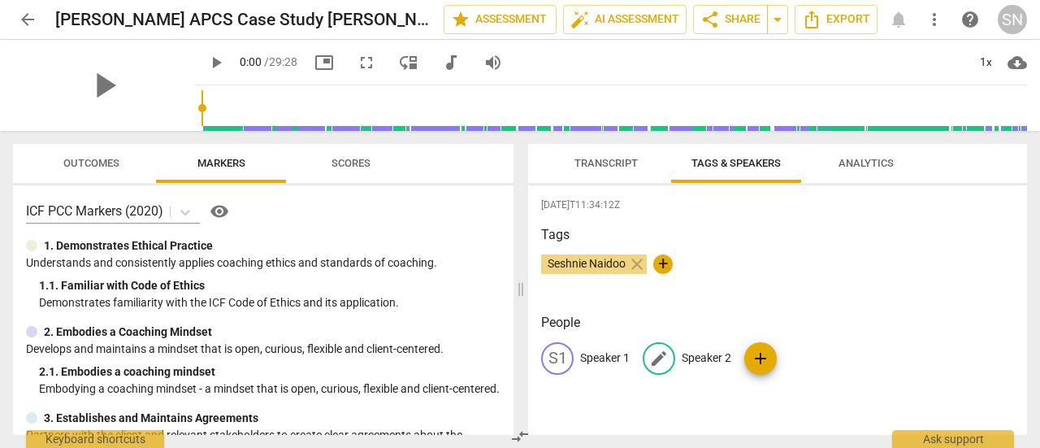
click at [664, 358] on span "edit" at bounding box center [659, 359] width 20 height 20
type input "Coach"
click at [554, 358] on span "edit" at bounding box center [558, 359] width 20 height 20
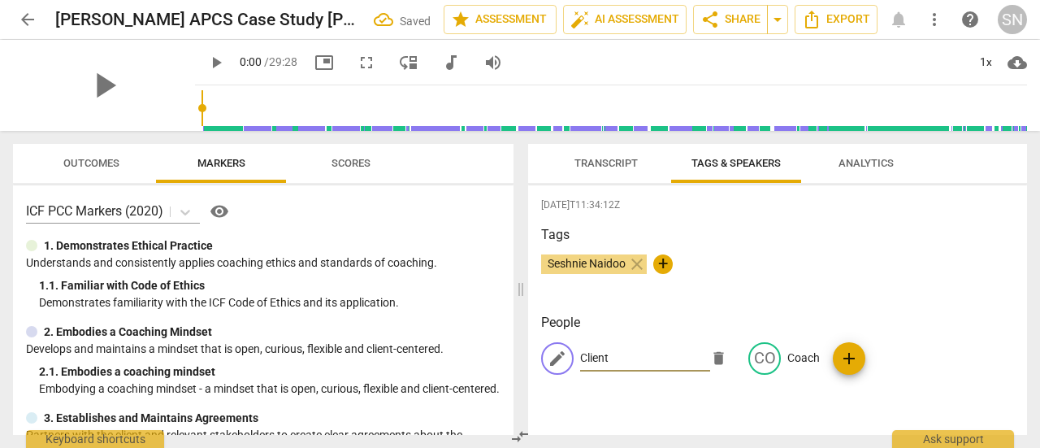
type input "Client"
click at [987, 162] on div "Transcript Tags & Speakers Analytics" at bounding box center [777, 163] width 473 height 39
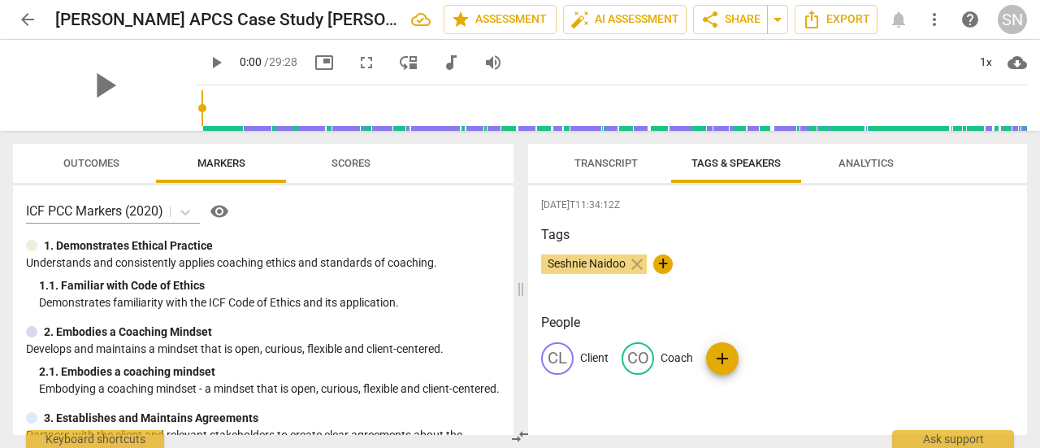
click at [20, 18] on span "arrow_back" at bounding box center [28, 20] width 20 height 20
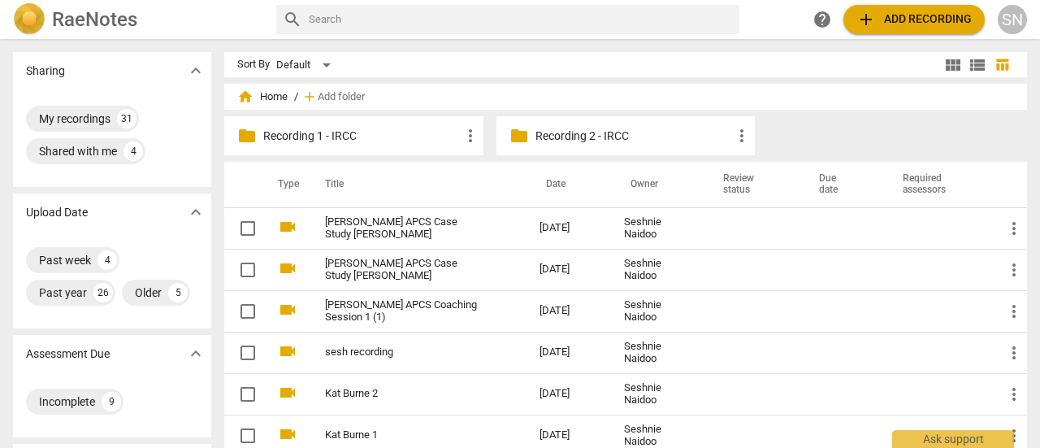
click at [20, 19] on img at bounding box center [29, 19] width 33 height 33
click at [880, 20] on span "add Add recording" at bounding box center [914, 20] width 115 height 20
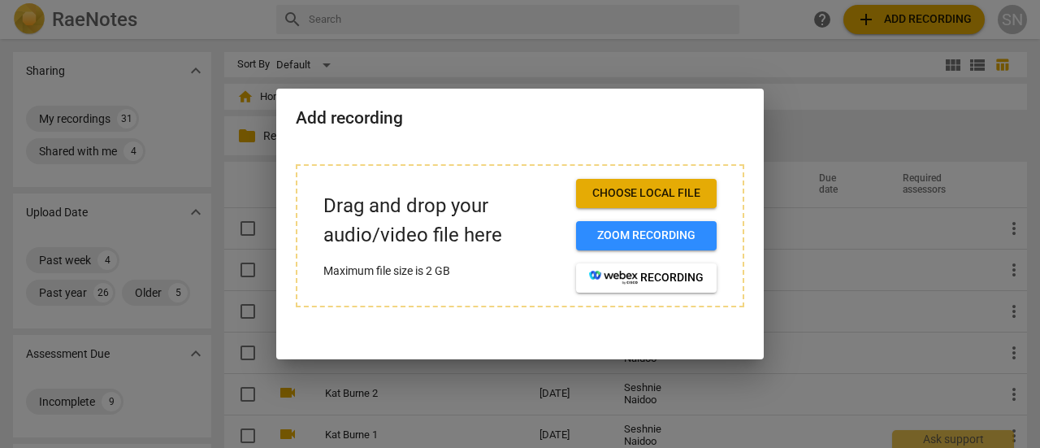
click at [634, 197] on span "Choose local file" at bounding box center [646, 193] width 115 height 16
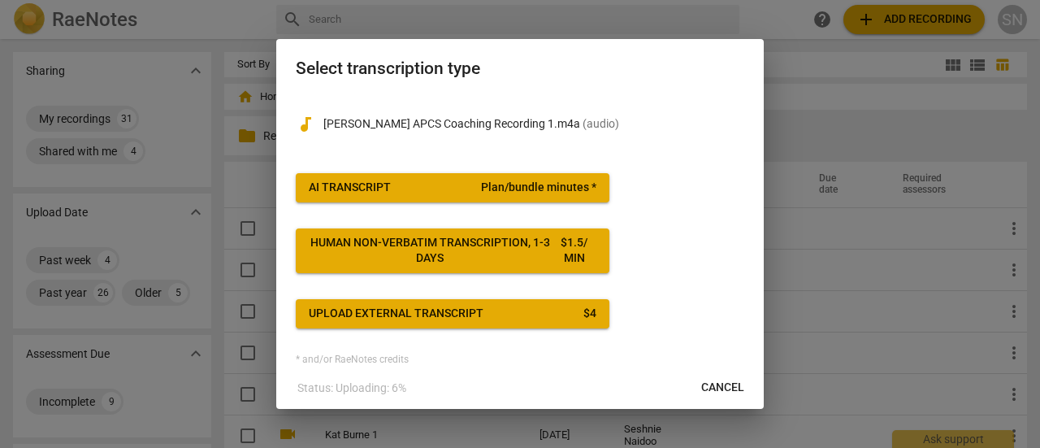
click at [455, 189] on span "AI Transcript Plan/bundle minutes *" at bounding box center [453, 188] width 288 height 16
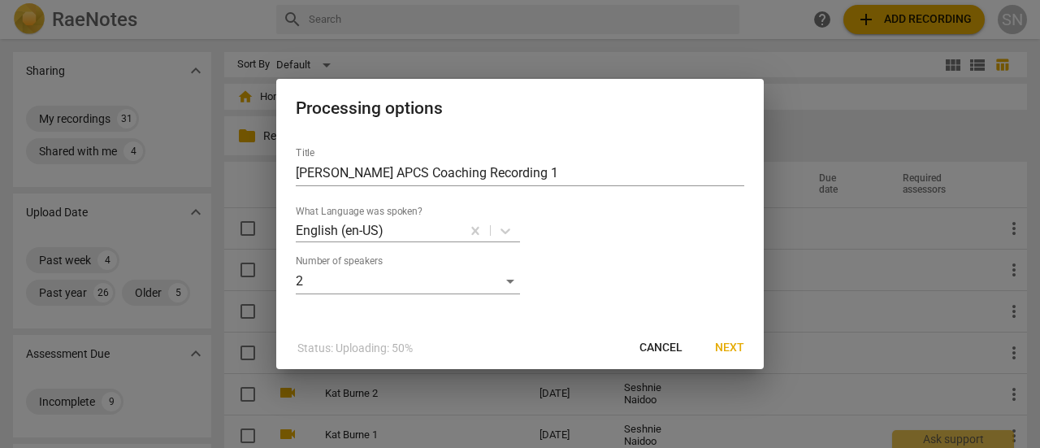
click at [735, 352] on span "Next" at bounding box center [729, 348] width 29 height 16
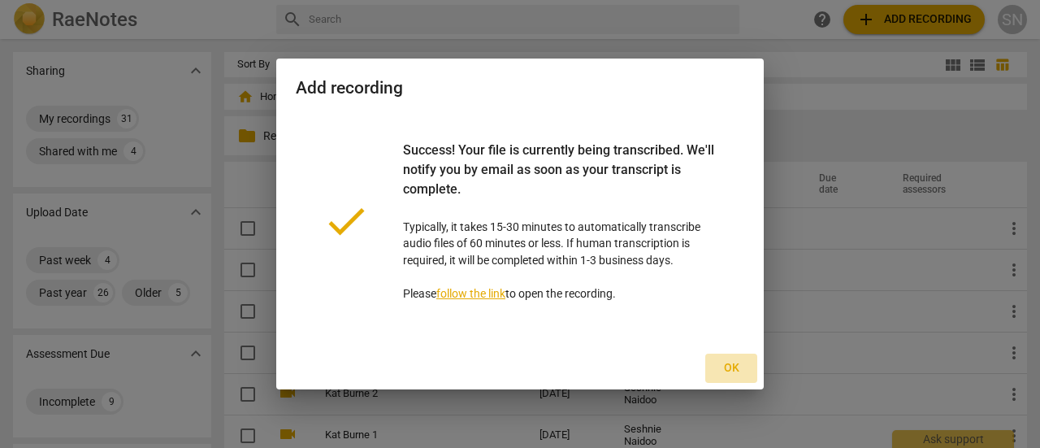
click at [728, 367] on span "Ok" at bounding box center [732, 368] width 26 height 16
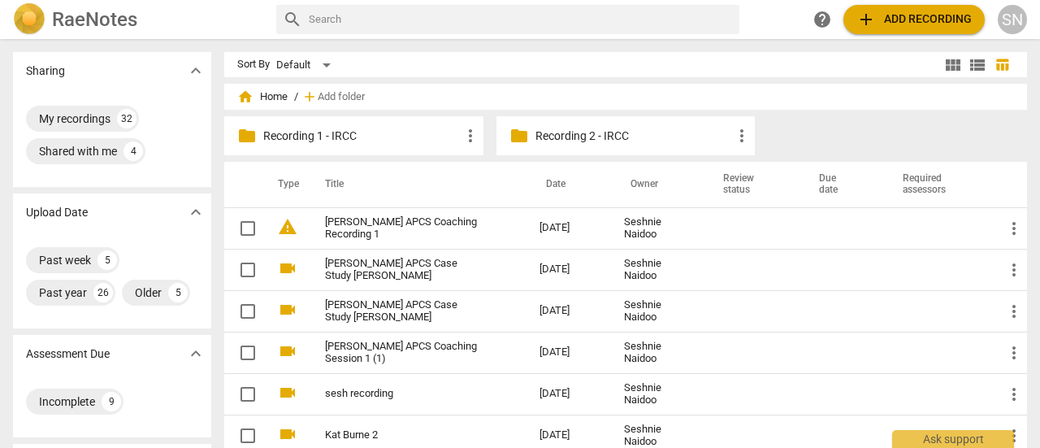
click at [376, 230] on link "[PERSON_NAME] APCS Coaching Recording 1" at bounding box center [403, 228] width 156 height 24
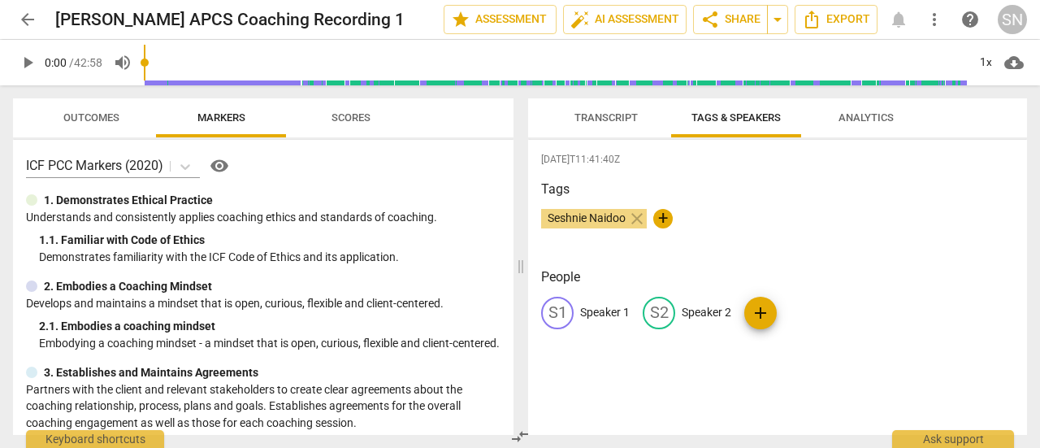
click at [326, 228] on div "1. Demonstrates Ethical Practice Understands and consistently applies coaching …" at bounding box center [263, 228] width 475 height 73
type input "223"
click at [218, 63] on input "range" at bounding box center [555, 63] width 823 height 52
click at [24, 19] on span "arrow_back" at bounding box center [28, 20] width 20 height 20
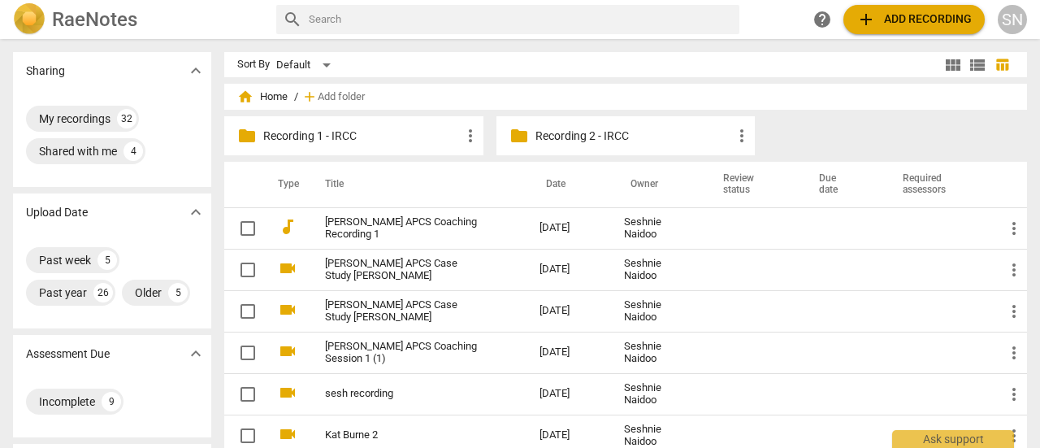
click at [419, 216] on link "[PERSON_NAME] APCS Coaching Recording 1" at bounding box center [403, 228] width 156 height 24
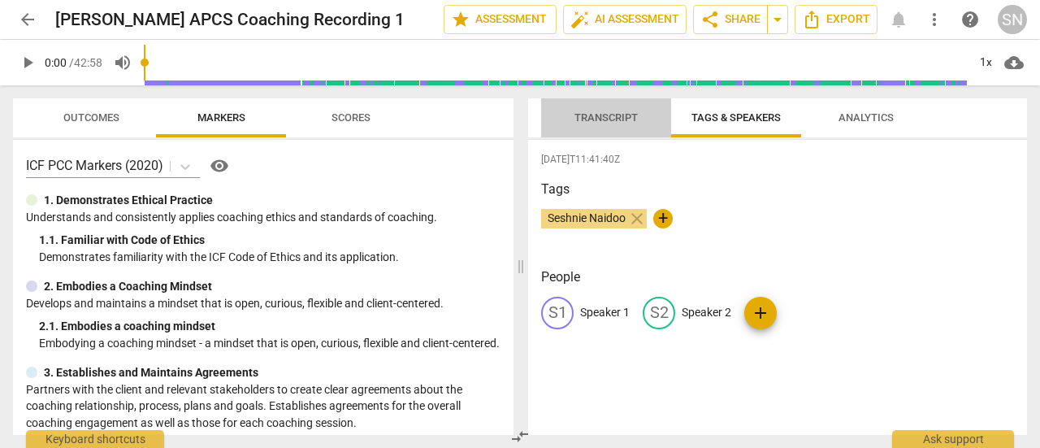
click at [610, 112] on span "Transcript" at bounding box center [606, 117] width 63 height 12
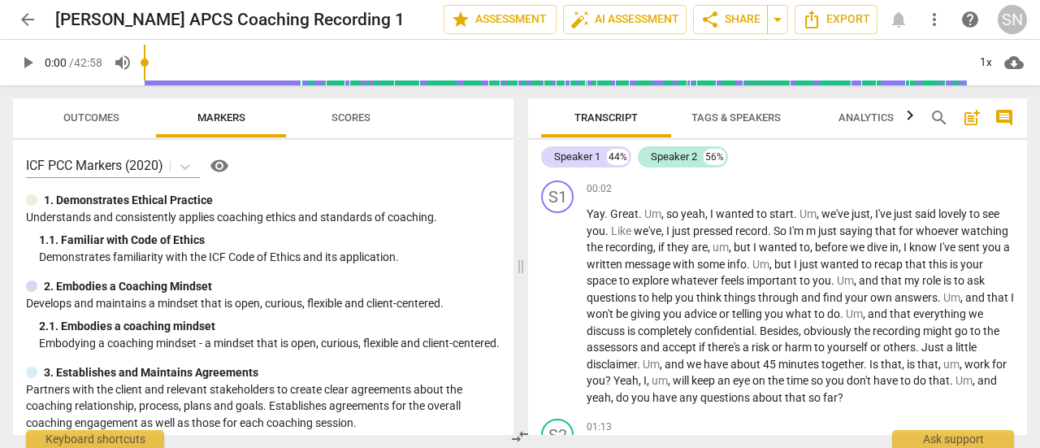
click at [562, 300] on span "play_arrow" at bounding box center [559, 308] width 20 height 20
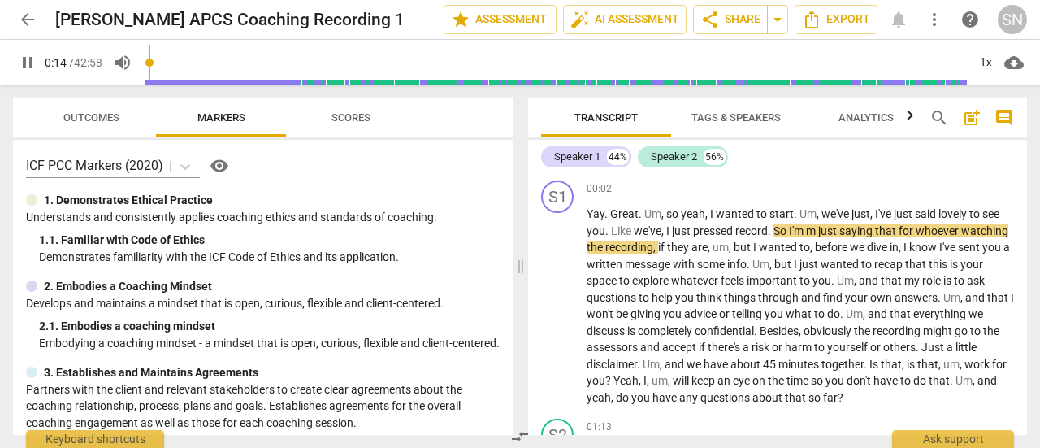
click at [558, 304] on span "pause" at bounding box center [559, 308] width 20 height 20
type input "15"
click at [558, 192] on div "S1" at bounding box center [557, 196] width 33 height 33
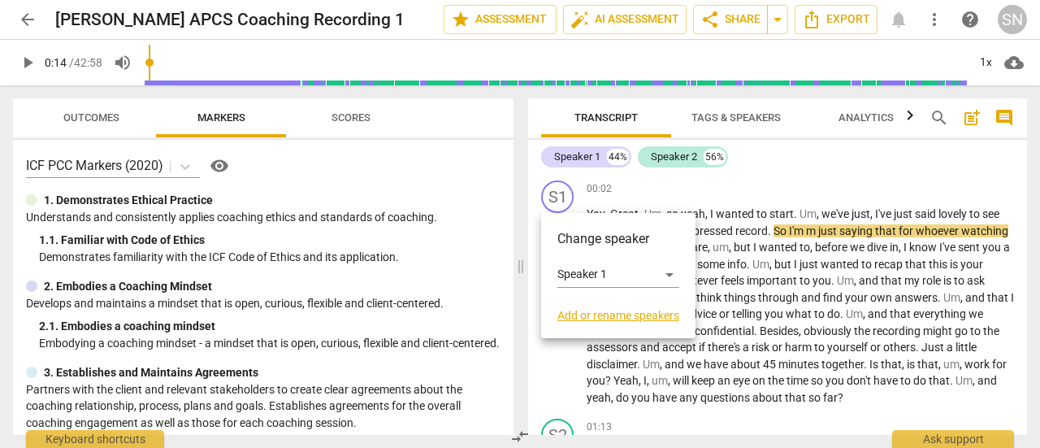
click at [629, 311] on link "Add or rename speakers" at bounding box center [619, 315] width 122 height 13
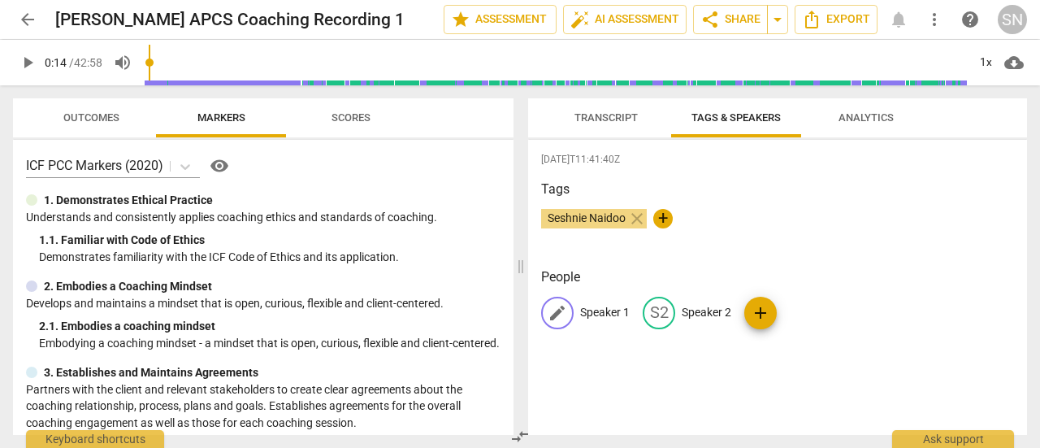
click at [563, 313] on span "edit" at bounding box center [558, 313] width 20 height 20
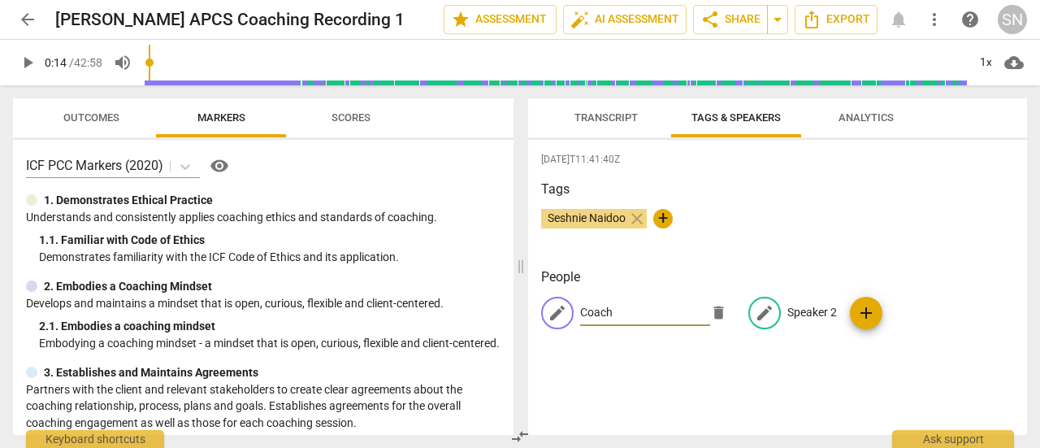
type input "Coach"
click at [760, 309] on span "edit" at bounding box center [765, 313] width 20 height 20
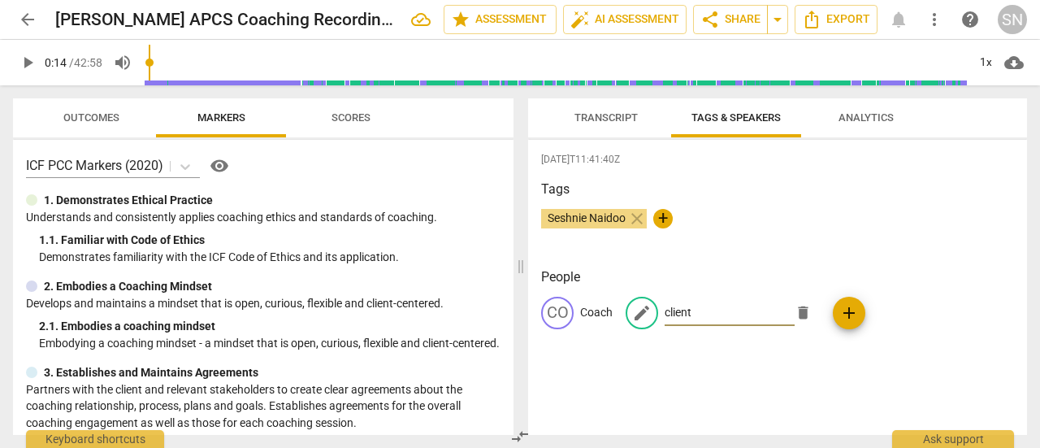
type input "client"
click at [949, 119] on div "Transcript Tags & Speakers Analytics" at bounding box center [777, 117] width 473 height 39
click at [599, 112] on span "Transcript" at bounding box center [606, 117] width 63 height 12
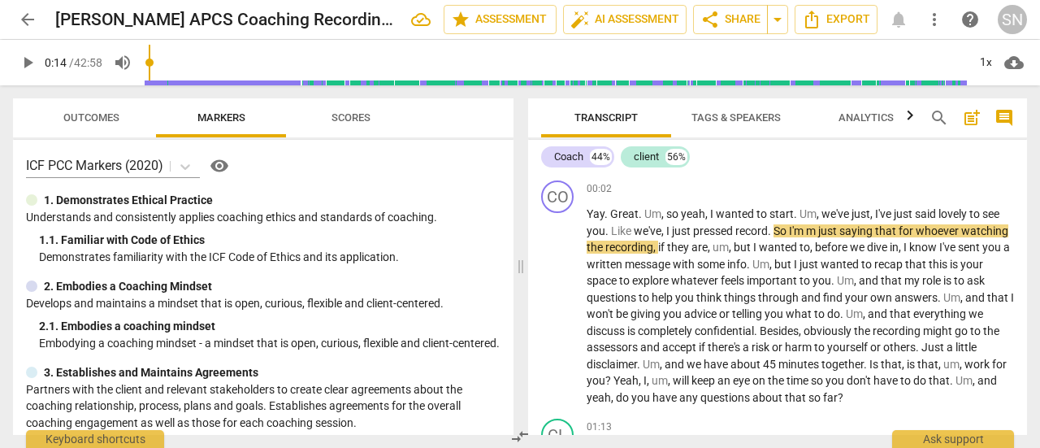
click at [842, 16] on span "Export" at bounding box center [836, 20] width 68 height 20
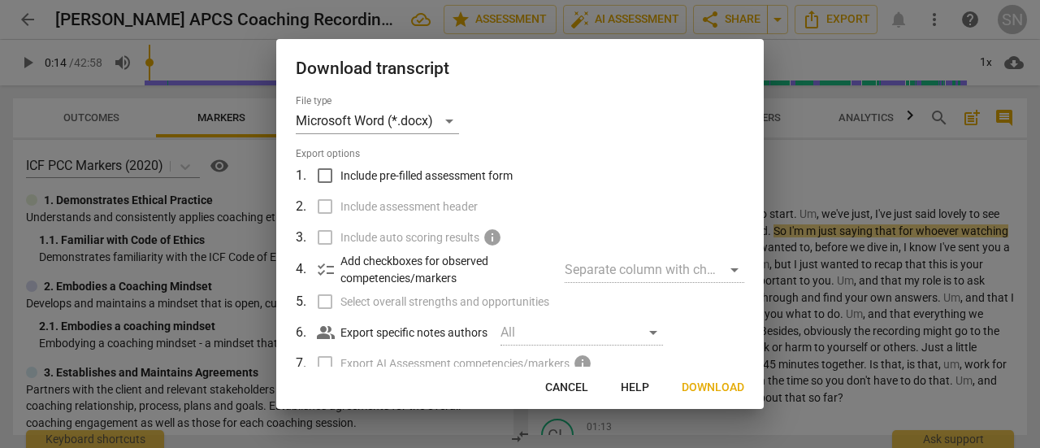
click at [725, 386] on span "Download" at bounding box center [713, 388] width 63 height 16
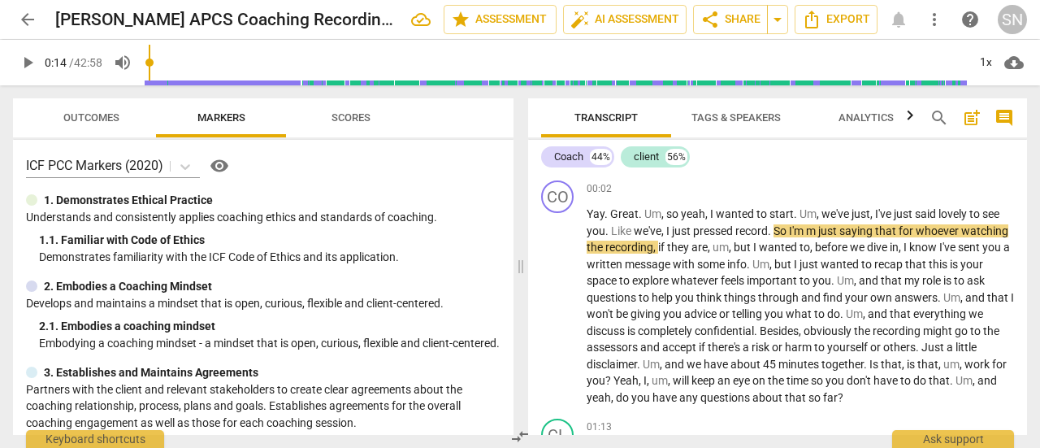
click at [19, 14] on span "arrow_back" at bounding box center [28, 20] width 20 height 20
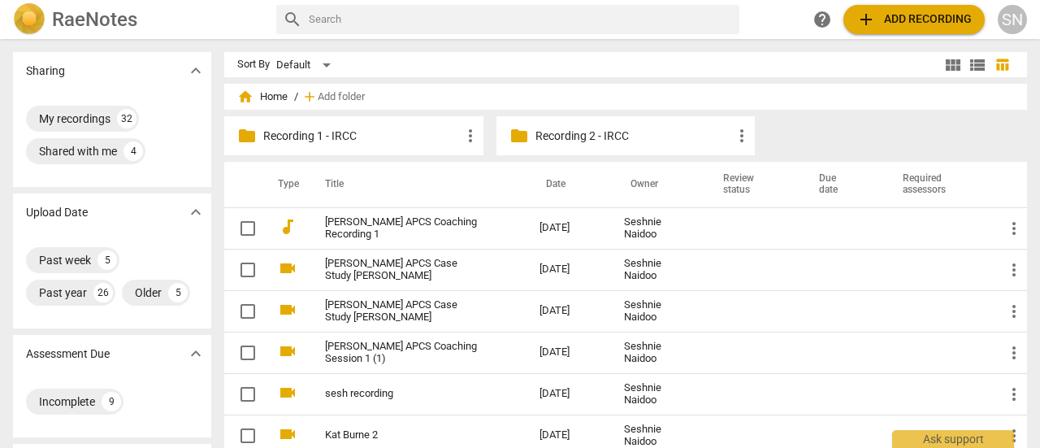
click at [436, 276] on link "[PERSON_NAME] APCS Case Study [PERSON_NAME]" at bounding box center [403, 270] width 156 height 24
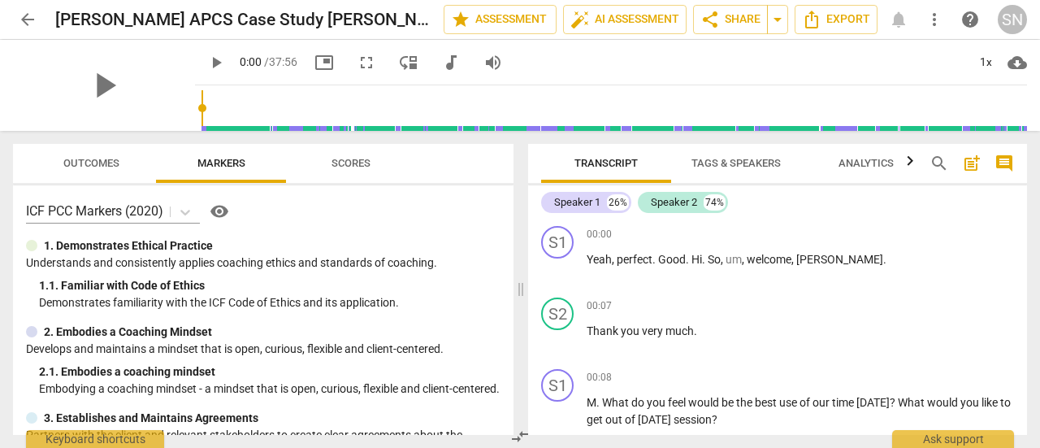
click at [561, 264] on span "play_arrow" at bounding box center [559, 269] width 20 height 20
click at [561, 264] on span "pause" at bounding box center [559, 269] width 20 height 20
type input "3"
click at [599, 199] on div "Speaker 1" at bounding box center [577, 202] width 46 height 16
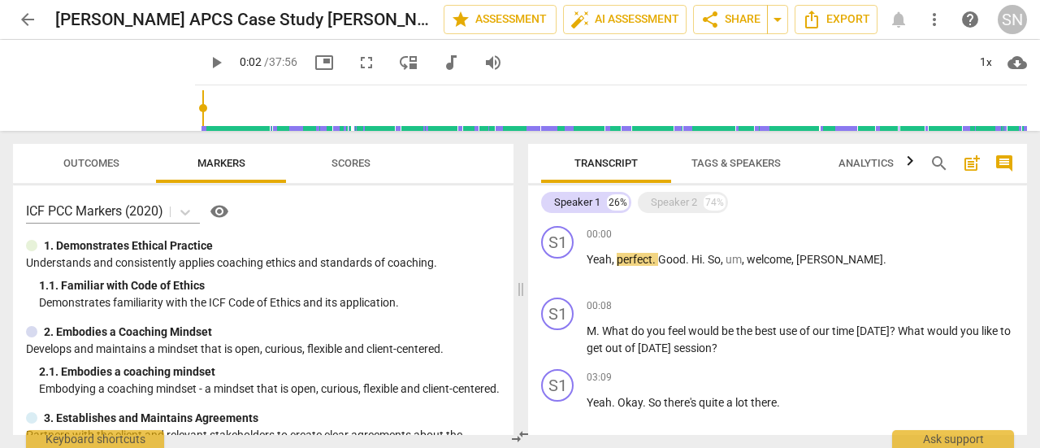
click at [567, 193] on div "Speaker 1 26%" at bounding box center [586, 202] width 90 height 21
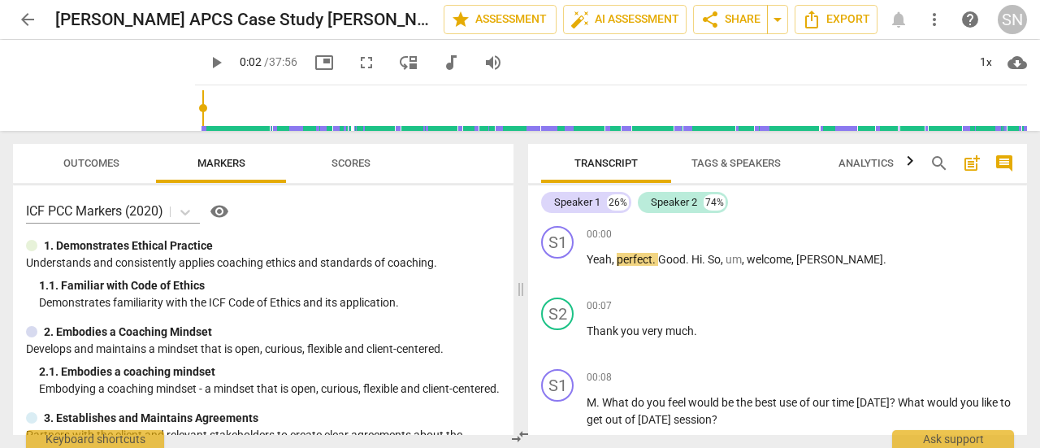
click at [563, 241] on div "S1" at bounding box center [557, 242] width 33 height 33
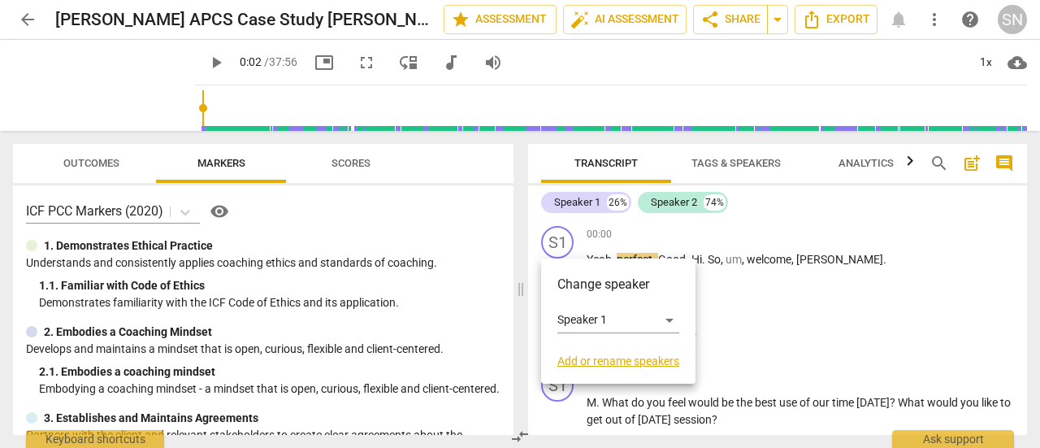
click at [623, 358] on link "Add or rename speakers" at bounding box center [619, 360] width 122 height 13
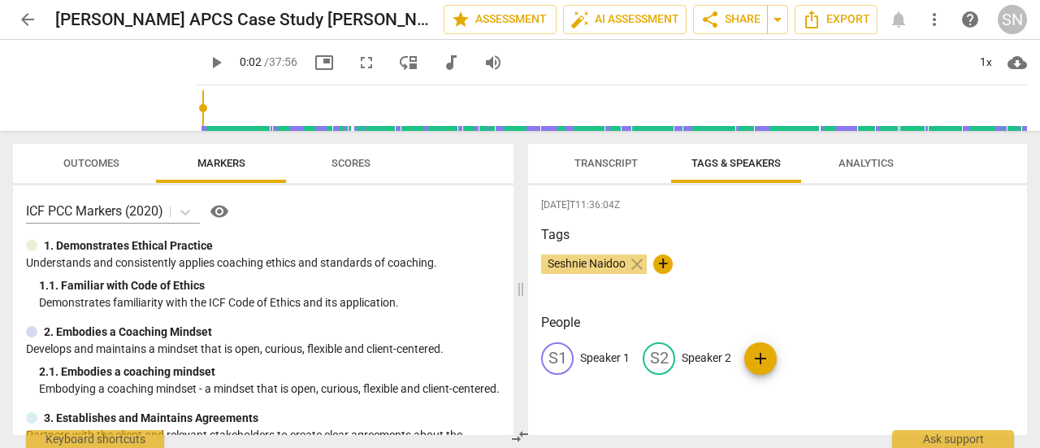
click at [548, 356] on div "S1" at bounding box center [557, 358] width 33 height 33
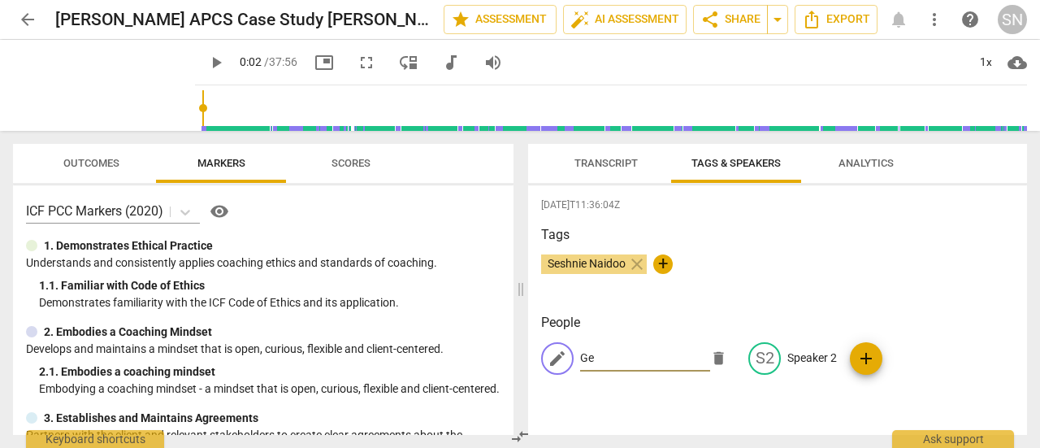
type input "G"
type input "Coach"
click at [755, 354] on span "edit" at bounding box center [765, 359] width 20 height 20
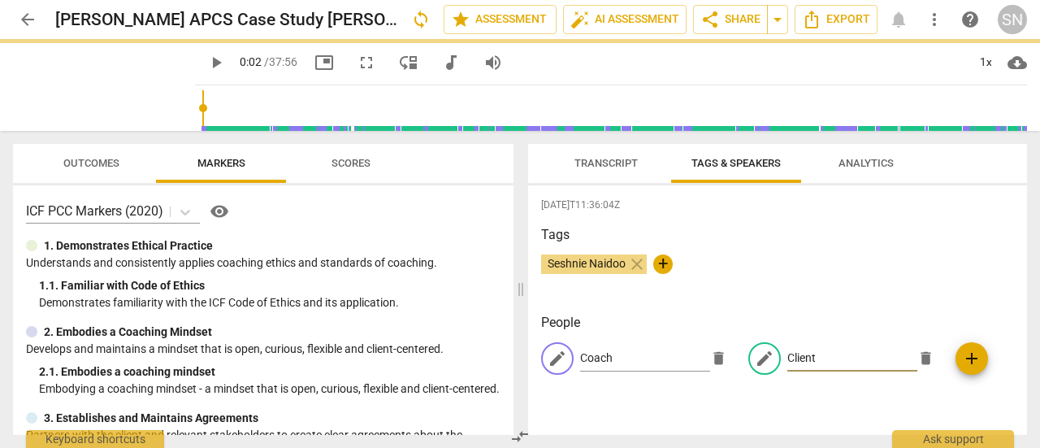
type input "Client"
click at [950, 172] on div "Transcript Tags & Speakers Analytics" at bounding box center [777, 163] width 473 height 39
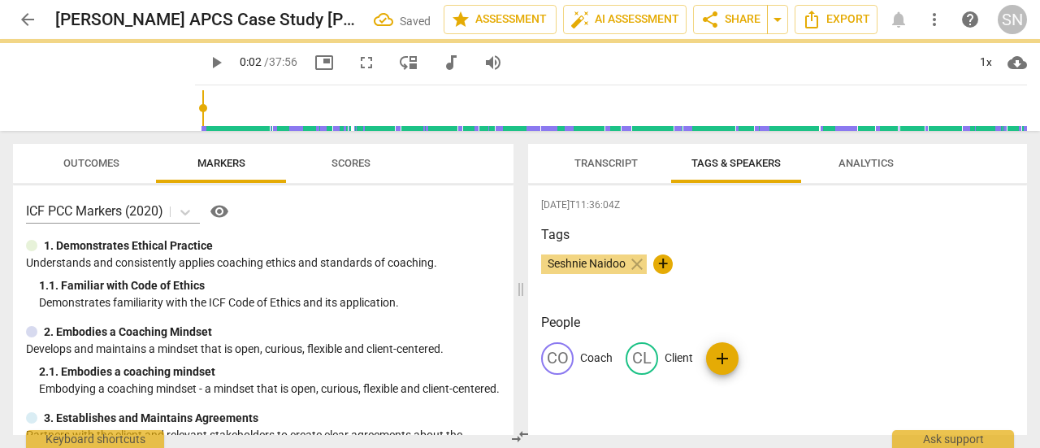
type input "3"
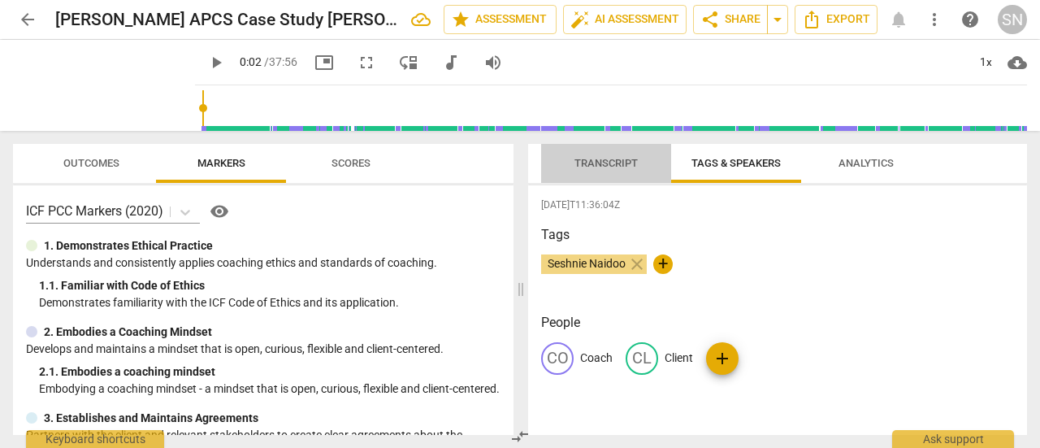
click at [618, 159] on span "Transcript" at bounding box center [606, 163] width 63 height 12
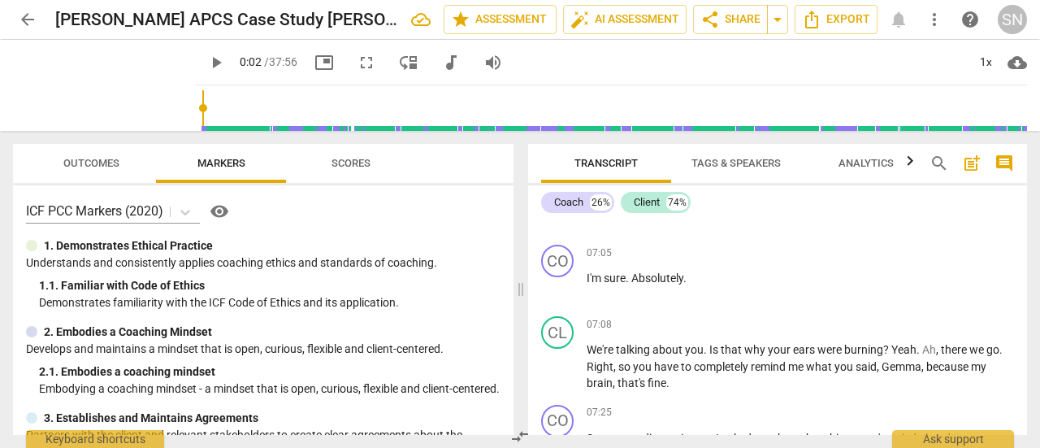
scroll to position [2683, 0]
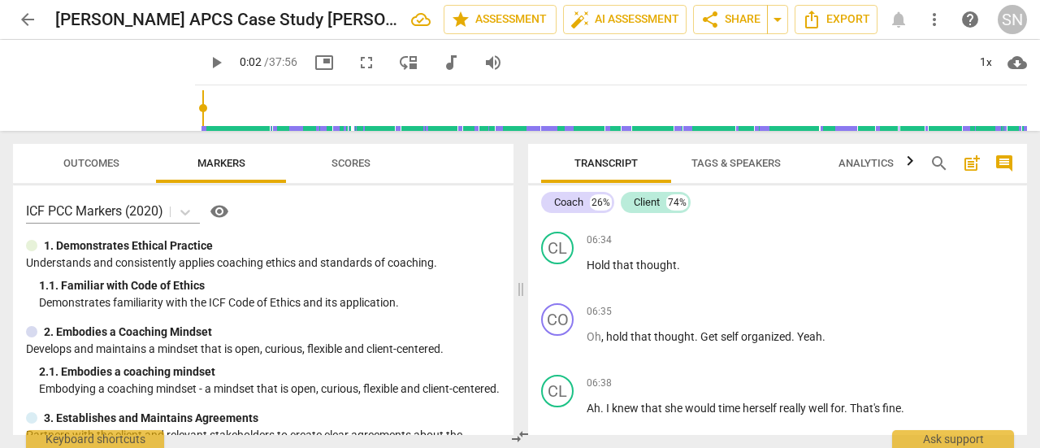
click at [845, 15] on span "Export" at bounding box center [836, 20] width 68 height 20
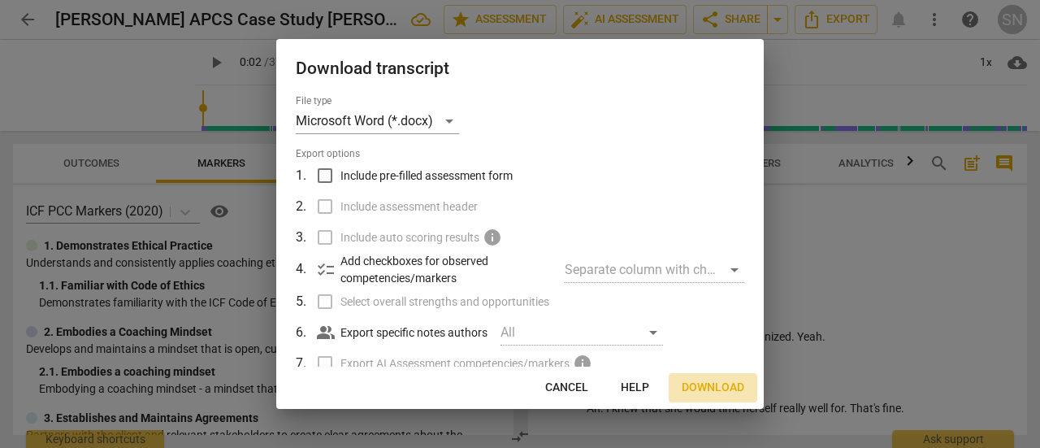
click at [726, 389] on span "Download" at bounding box center [713, 388] width 63 height 16
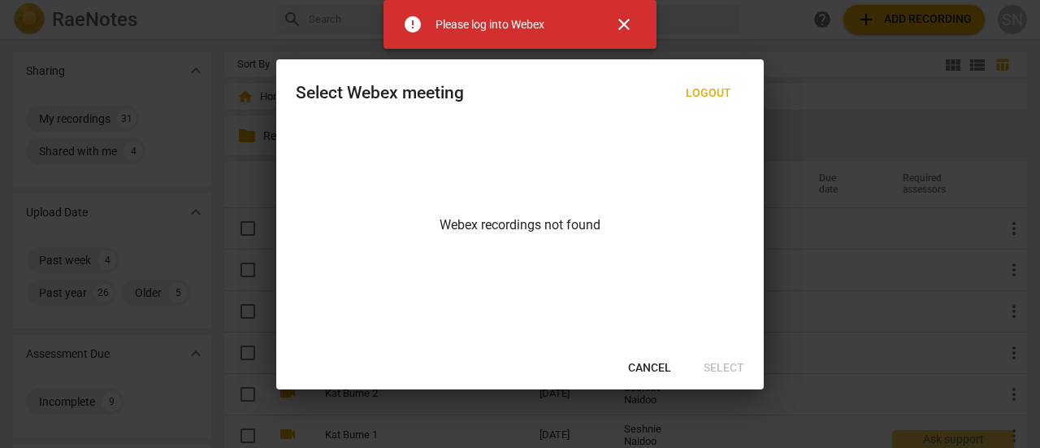
click at [654, 364] on span "Cancel" at bounding box center [649, 368] width 43 height 16
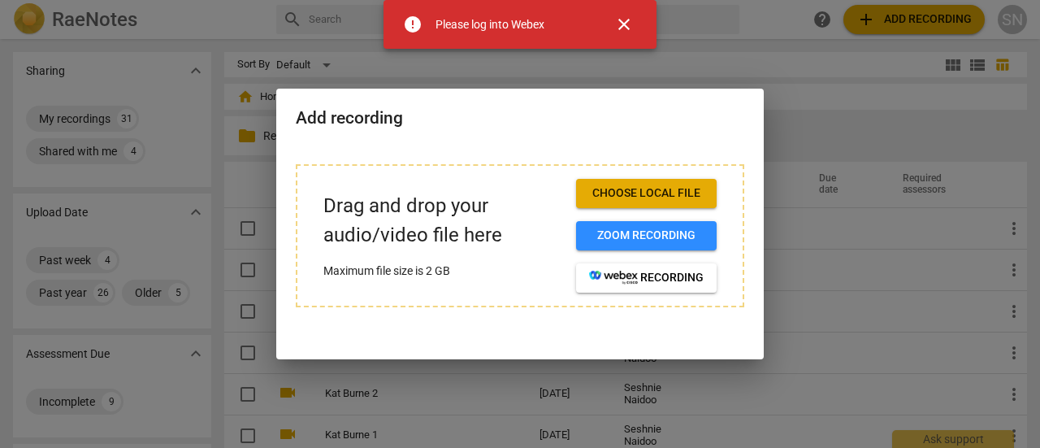
click at [902, 329] on div at bounding box center [520, 224] width 1040 height 448
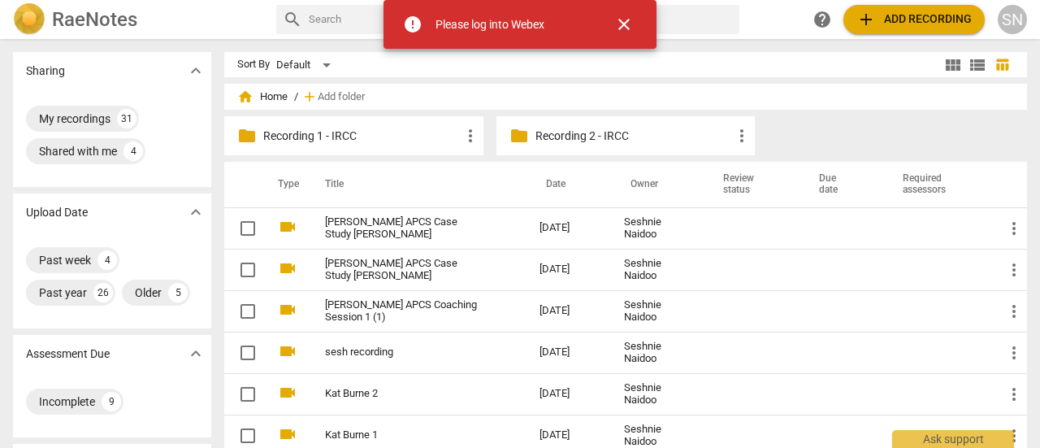
click at [927, 17] on span "add Add recording" at bounding box center [914, 20] width 115 height 20
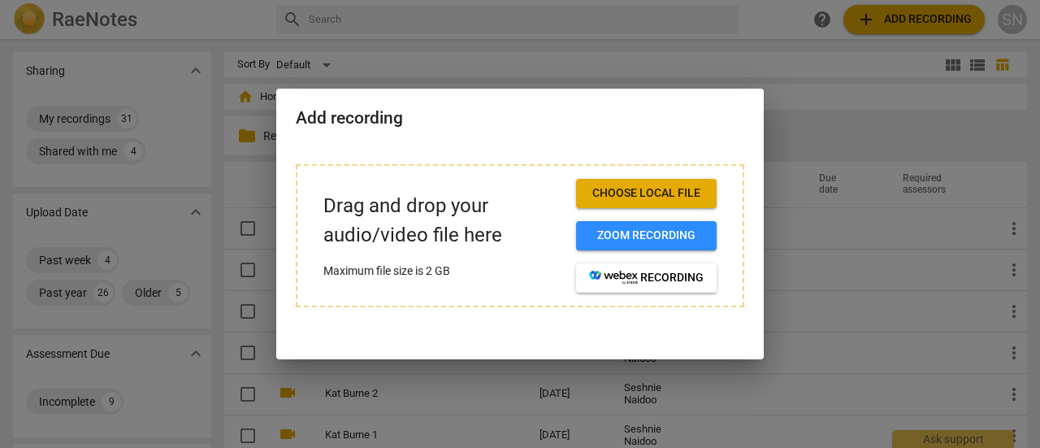
click at [682, 180] on button "Choose local file" at bounding box center [646, 193] width 141 height 29
click at [657, 61] on div at bounding box center [520, 224] width 1040 height 448
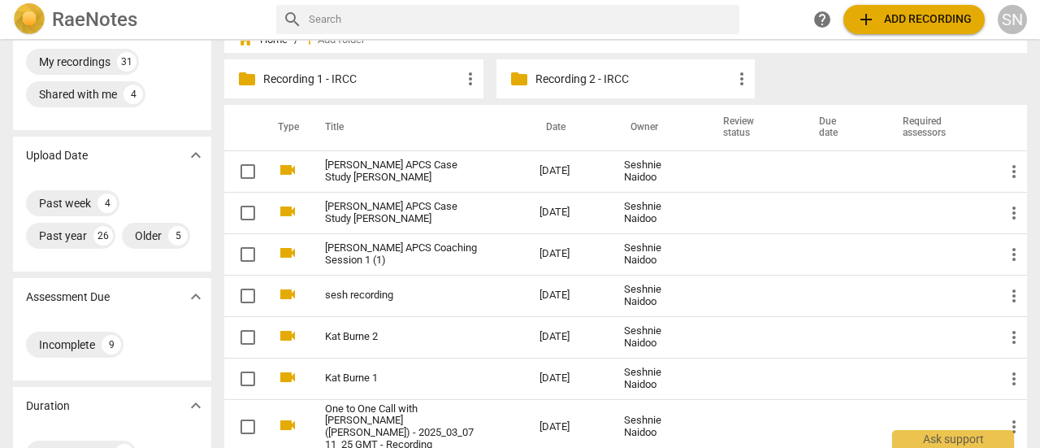
scroll to position [81, 0]
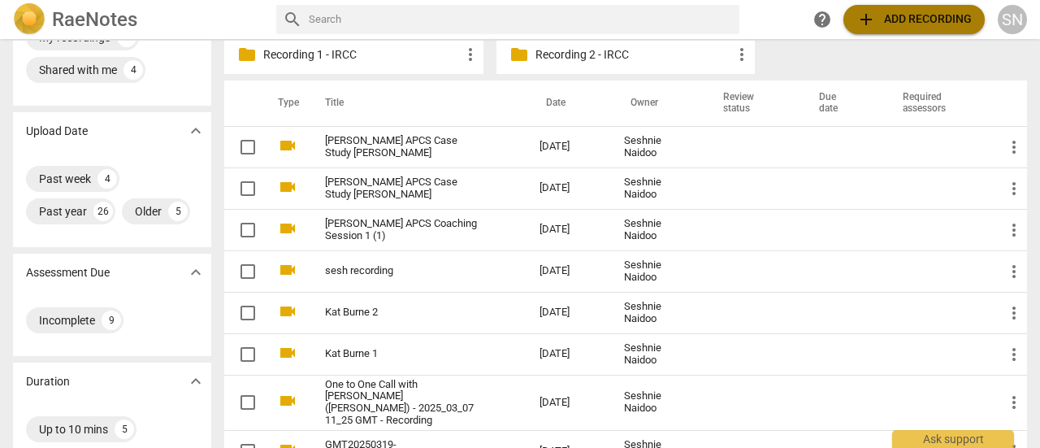
click at [886, 24] on span "add Add recording" at bounding box center [914, 20] width 115 height 20
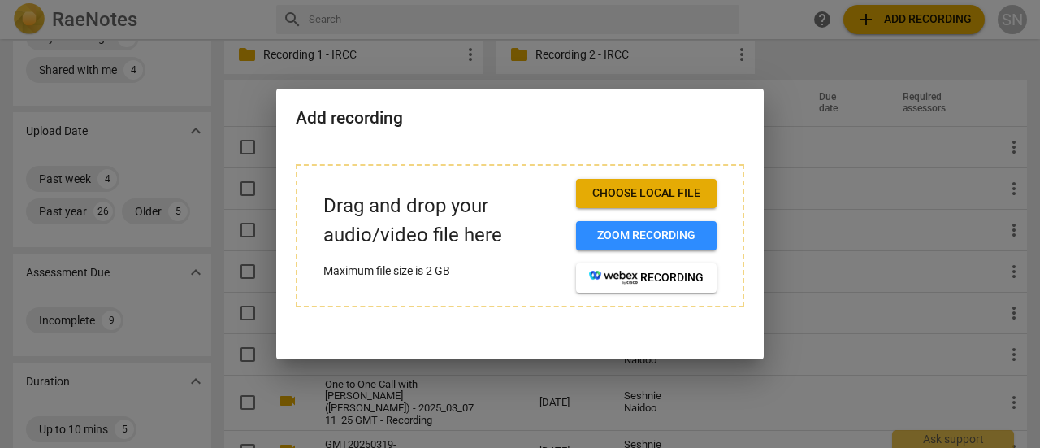
click at [646, 193] on span "Choose local file" at bounding box center [646, 193] width 115 height 16
click at [823, 56] on div at bounding box center [520, 224] width 1040 height 448
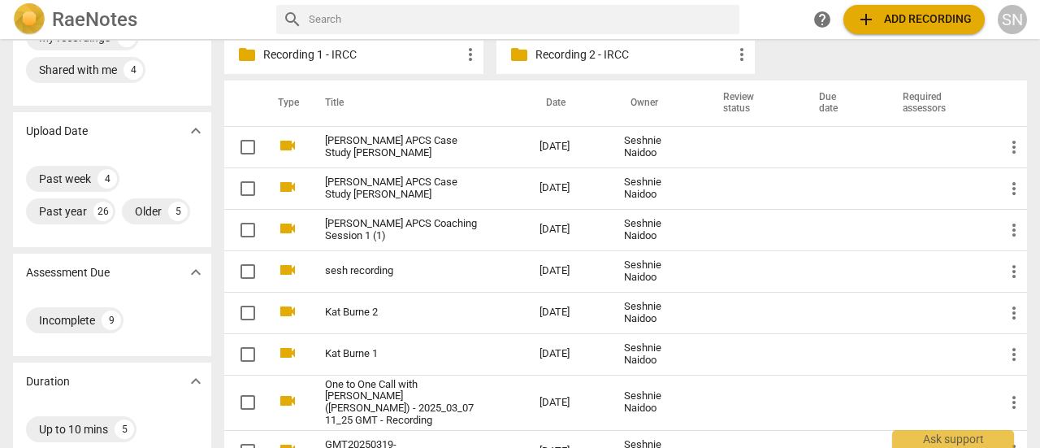
click at [367, 147] on link "[PERSON_NAME] APCS Case Study [PERSON_NAME]" at bounding box center [403, 147] width 156 height 24
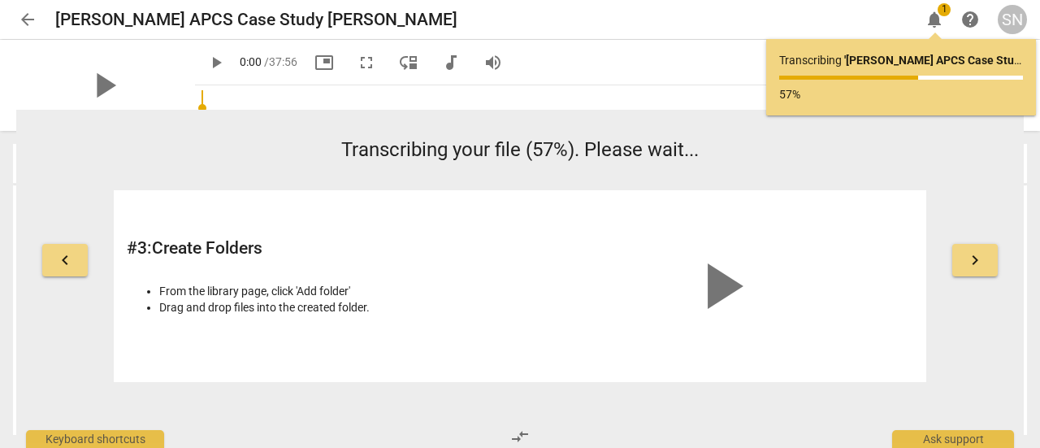
click at [28, 17] on span "arrow_back" at bounding box center [28, 20] width 20 height 20
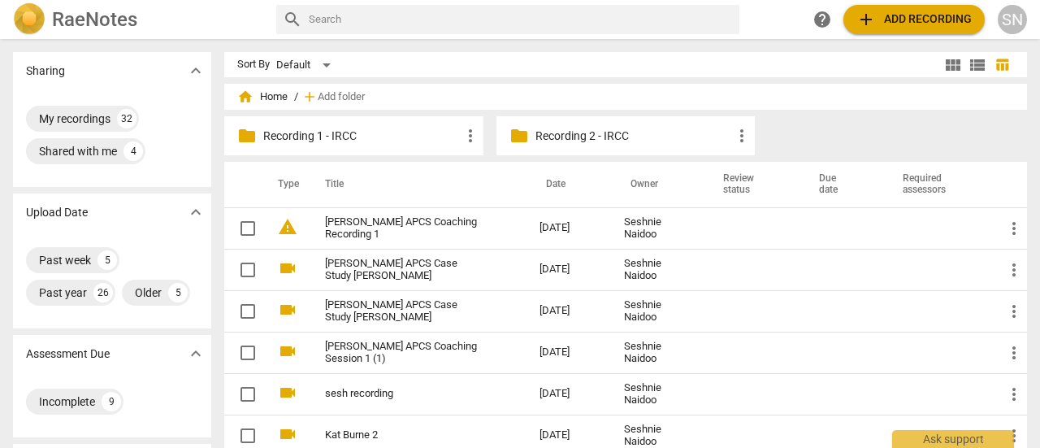
click at [377, 228] on link "[PERSON_NAME] APCS Coaching Recording 1" at bounding box center [403, 228] width 156 height 24
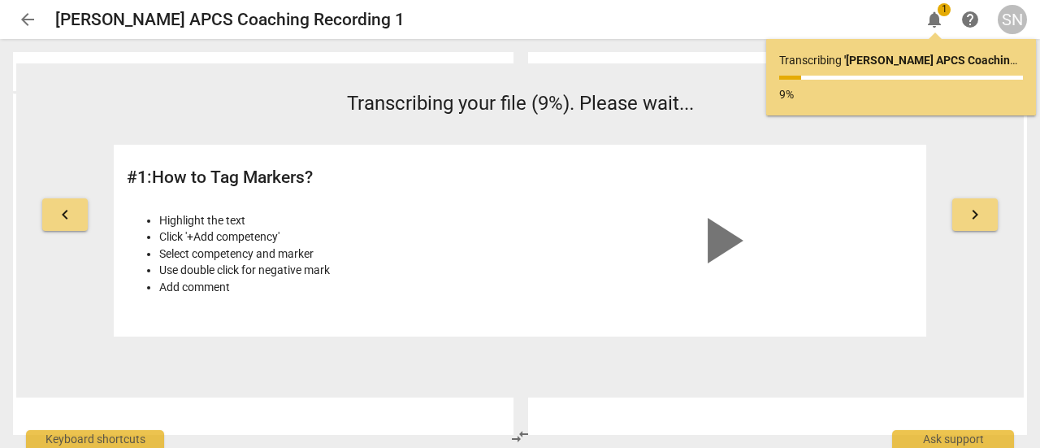
click at [33, 16] on span "arrow_back" at bounding box center [28, 20] width 20 height 20
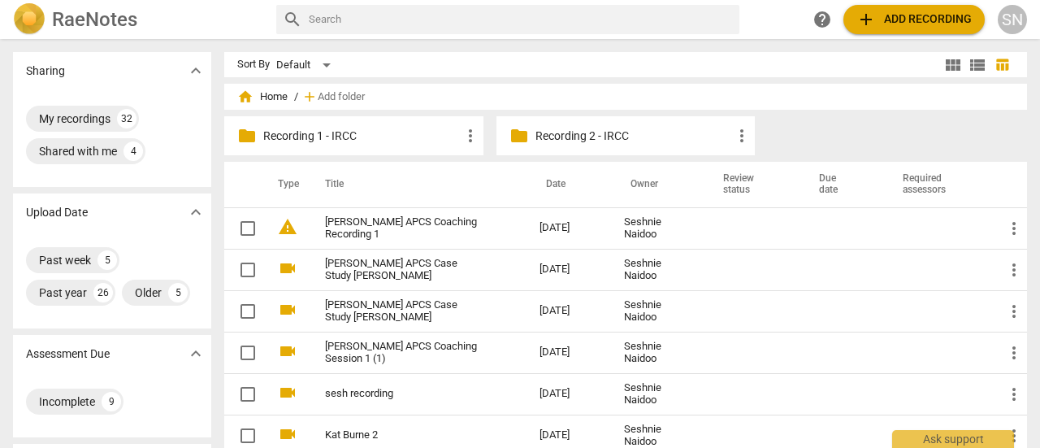
click at [430, 299] on link "[PERSON_NAME] APCS Case Study [PERSON_NAME]" at bounding box center [403, 311] width 156 height 24
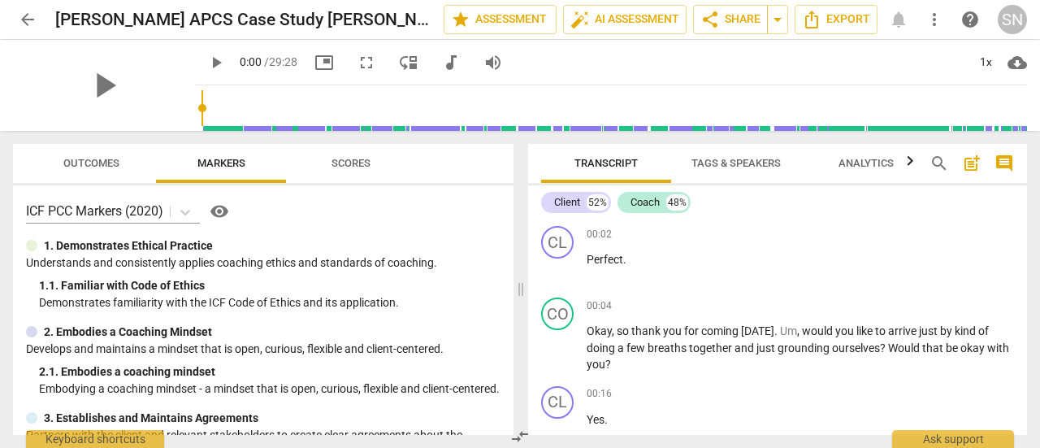
click at [842, 17] on span "Export" at bounding box center [836, 20] width 68 height 20
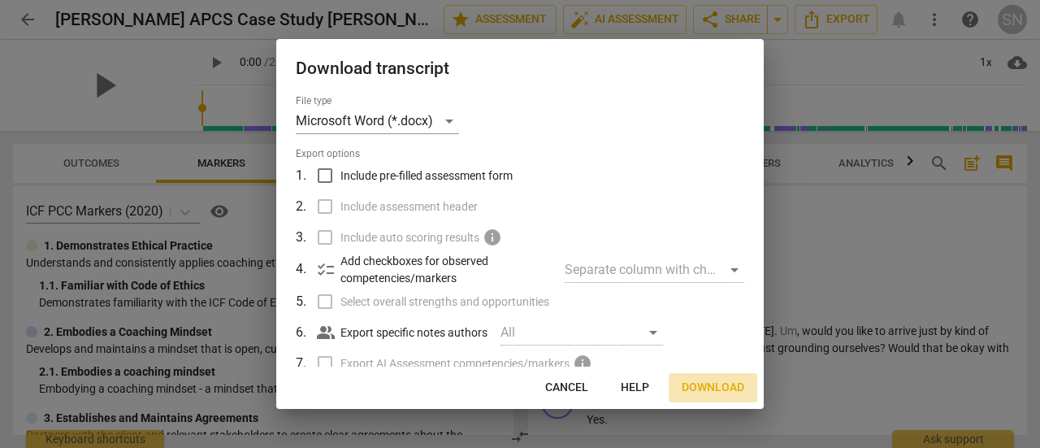
click at [726, 383] on span "Download" at bounding box center [713, 388] width 63 height 16
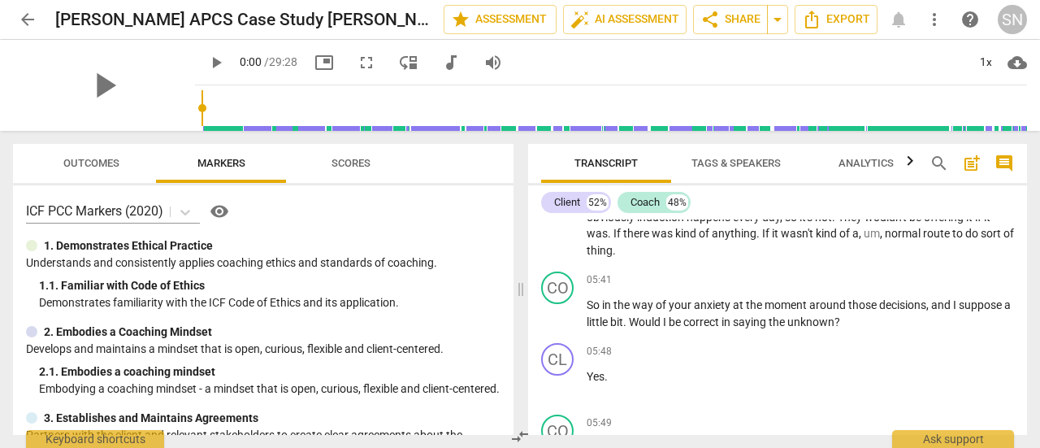
scroll to position [1301, 0]
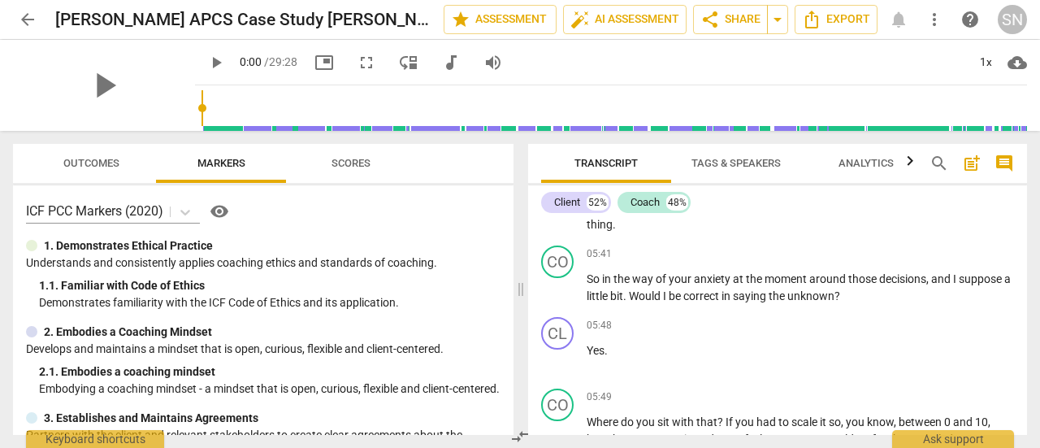
click at [803, 298] on span "unknown" at bounding box center [811, 295] width 47 height 13
click at [935, 157] on span "search" at bounding box center [940, 164] width 20 height 20
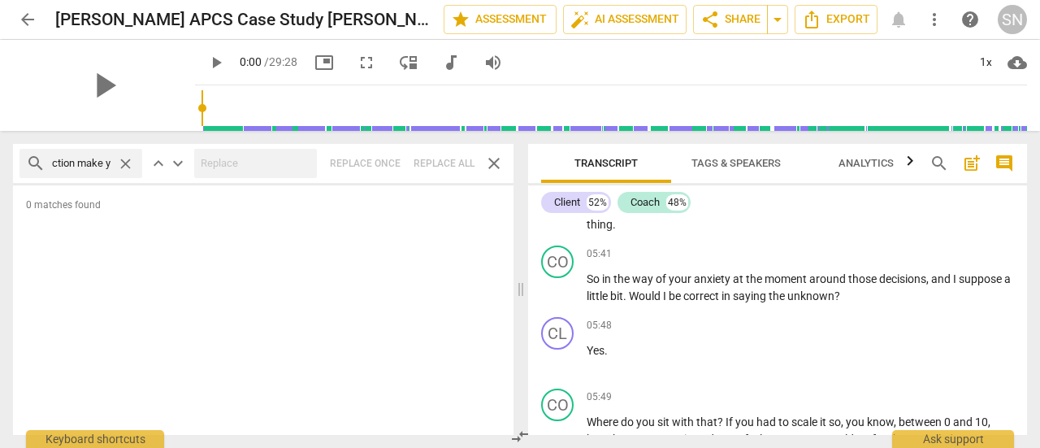
scroll to position [0, 112]
drag, startPoint x: 111, startPoint y: 163, endPoint x: 71, endPoint y: 171, distance: 40.7
click at [71, 171] on input "How does the thought of going for an induction make you feel?” and “How does th…" at bounding box center [81, 163] width 59 height 26
type input "How does"
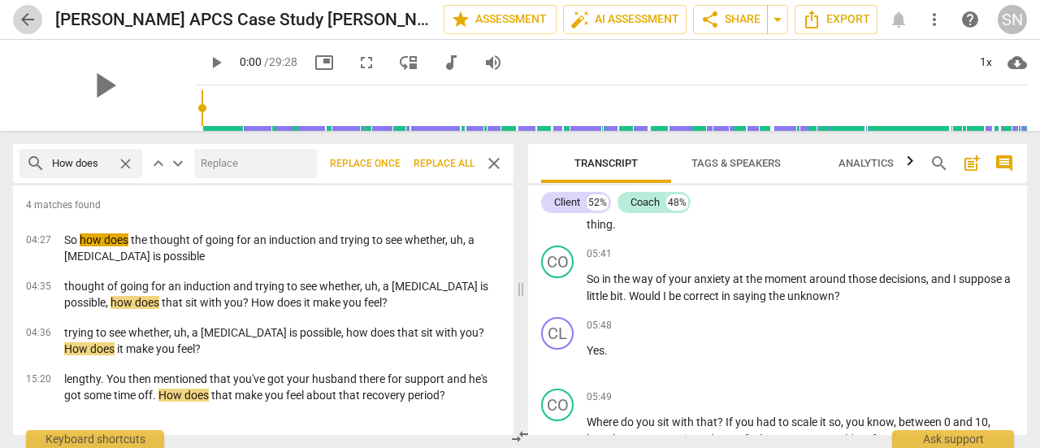
click at [27, 14] on span "arrow_back" at bounding box center [28, 20] width 20 height 20
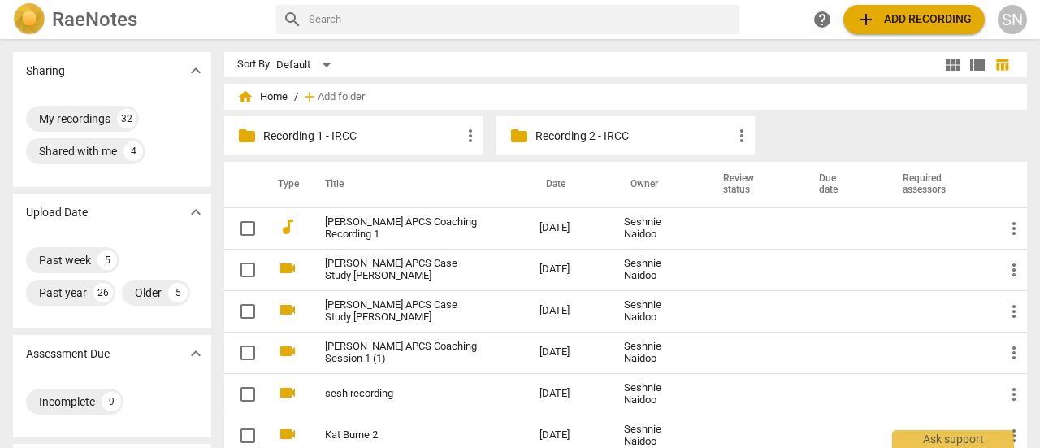
click at [439, 267] on link "[PERSON_NAME] APCS Case Study [PERSON_NAME]" at bounding box center [403, 270] width 156 height 24
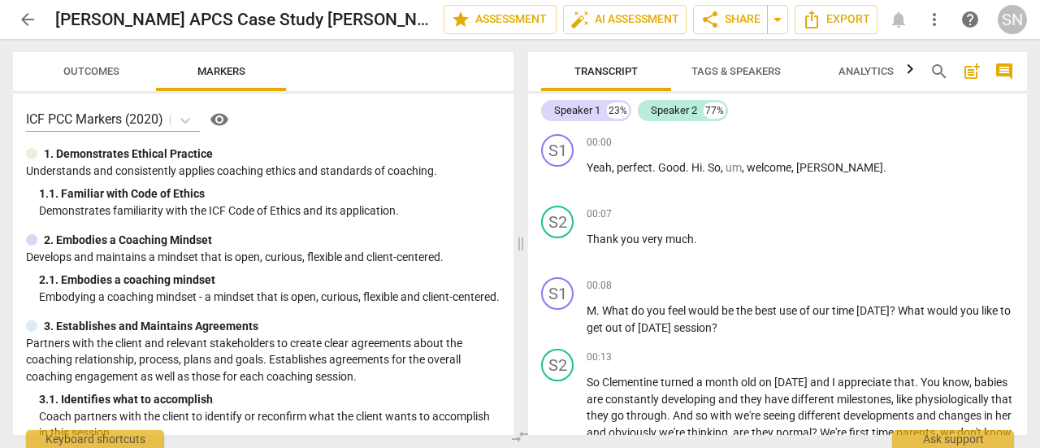
click at [839, 19] on span "Export" at bounding box center [836, 20] width 68 height 20
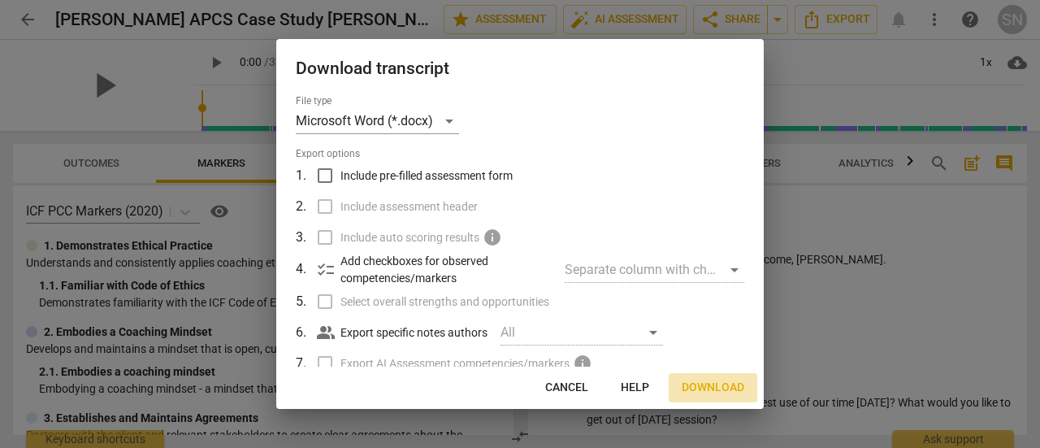
click at [712, 383] on span "Download" at bounding box center [713, 388] width 63 height 16
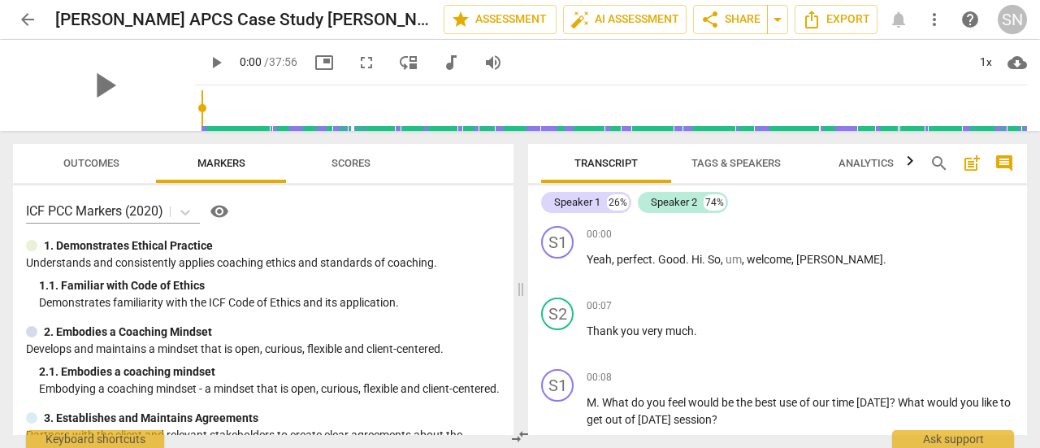
click at [24, 13] on span "arrow_back" at bounding box center [28, 20] width 20 height 20
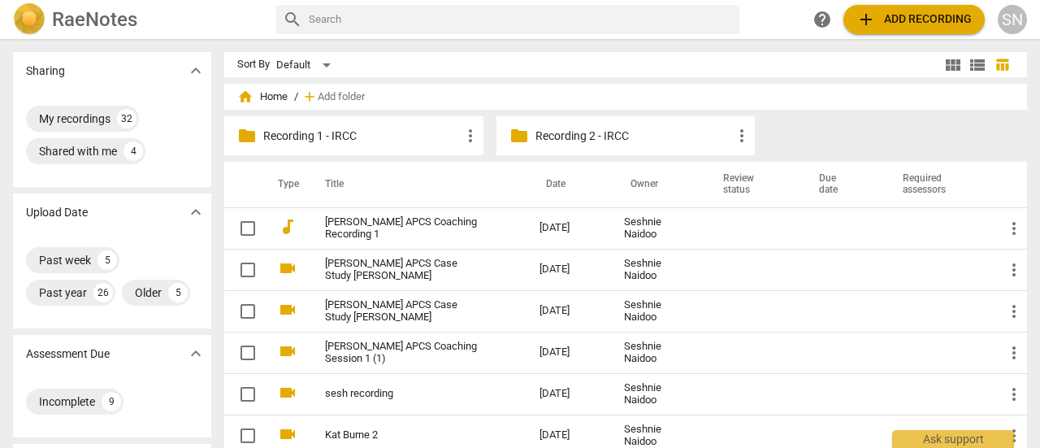
click at [363, 225] on link "[PERSON_NAME] APCS Coaching Recording 1" at bounding box center [403, 228] width 156 height 24
